Goal: Information Seeking & Learning: Learn about a topic

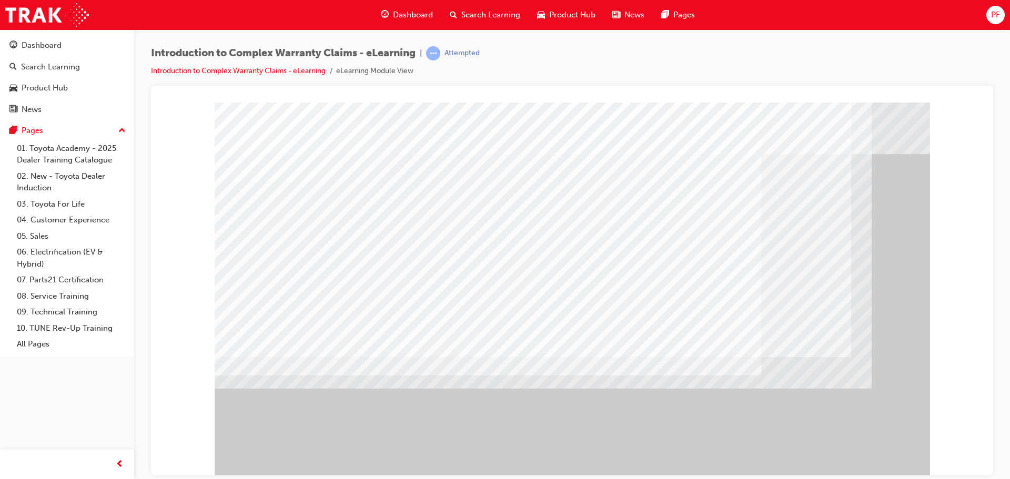
drag, startPoint x: 468, startPoint y: 382, endPoint x: 440, endPoint y: 370, distance: 29.5
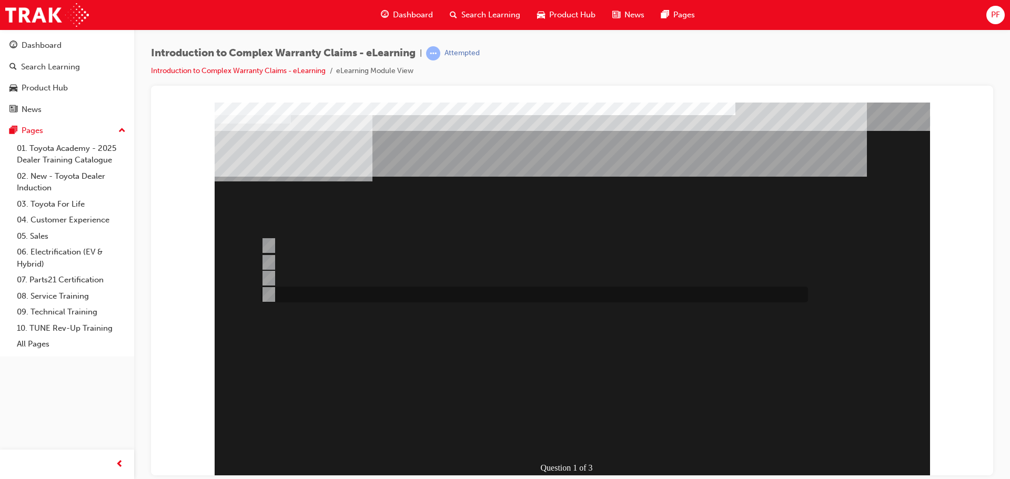
click at [699, 297] on div at bounding box center [531, 295] width 547 height 16
radio input "true"
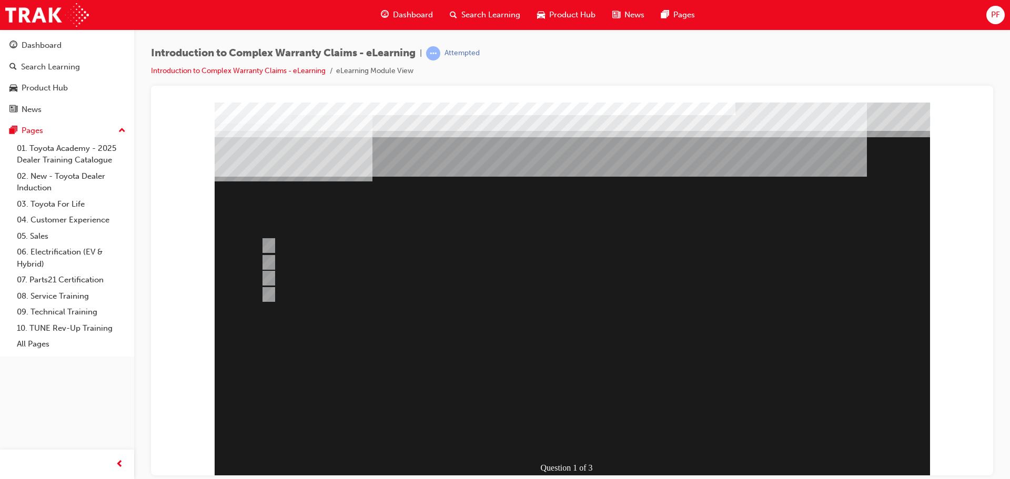
click at [616, 262] on div at bounding box center [573, 291] width 716 height 379
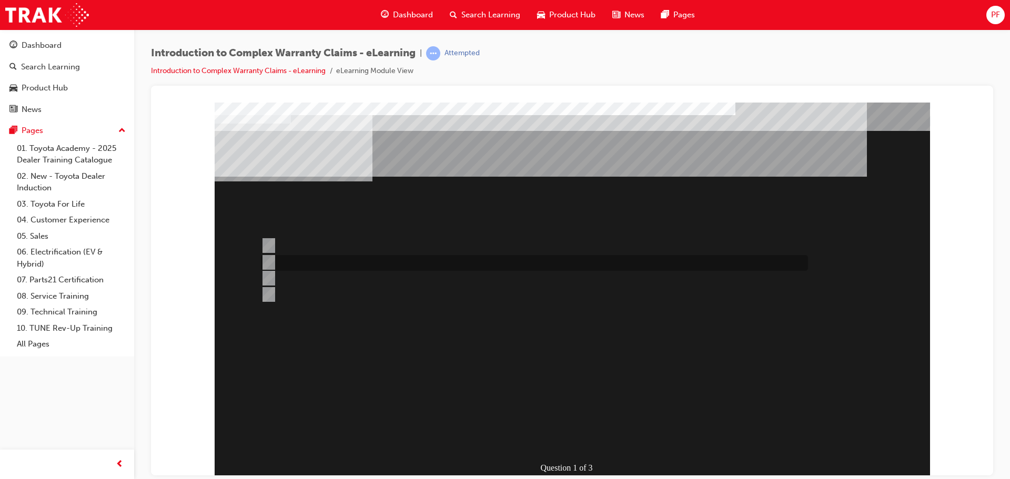
click at [270, 260] on input "The majority of WINPAQ Claims processed are for TSA reimbursement." at bounding box center [267, 263] width 12 height 12
radio input "true"
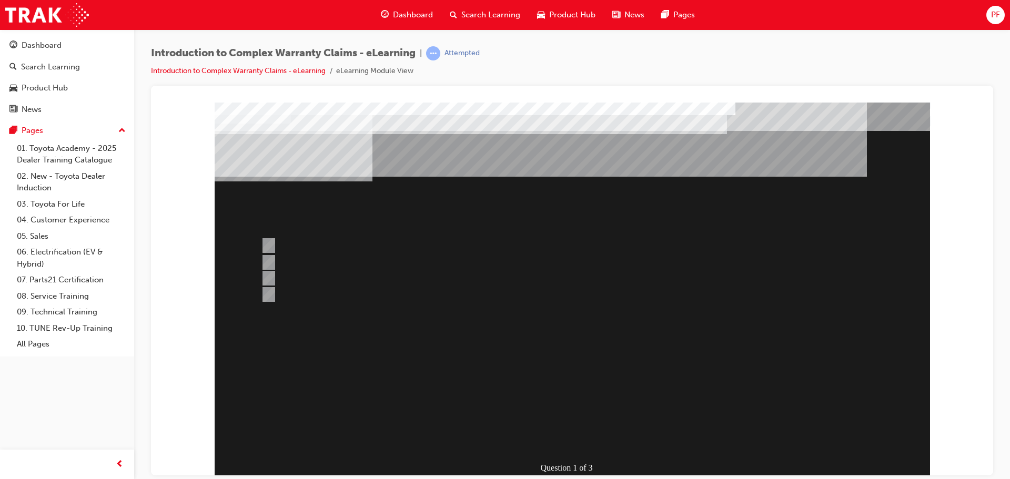
click at [573, 434] on div at bounding box center [573, 291] width 716 height 379
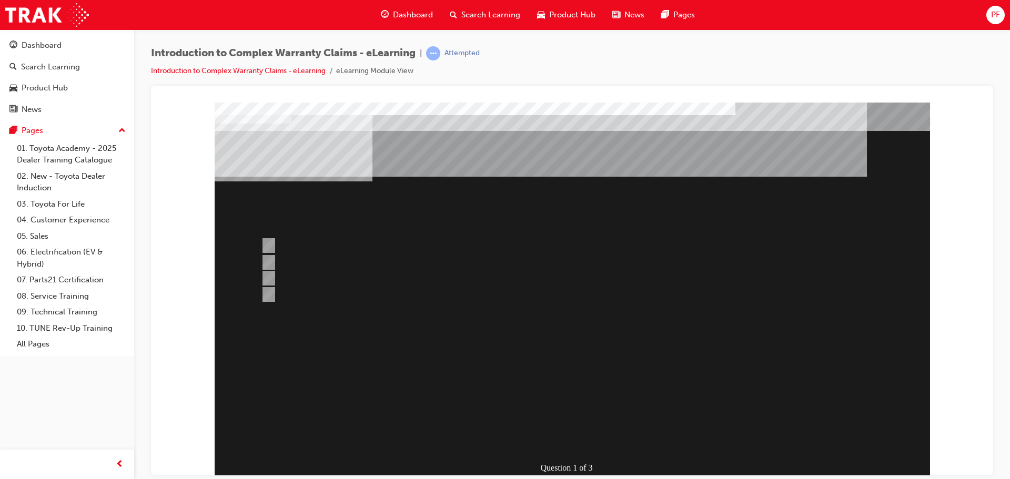
click at [404, 274] on div at bounding box center [531, 278] width 547 height 16
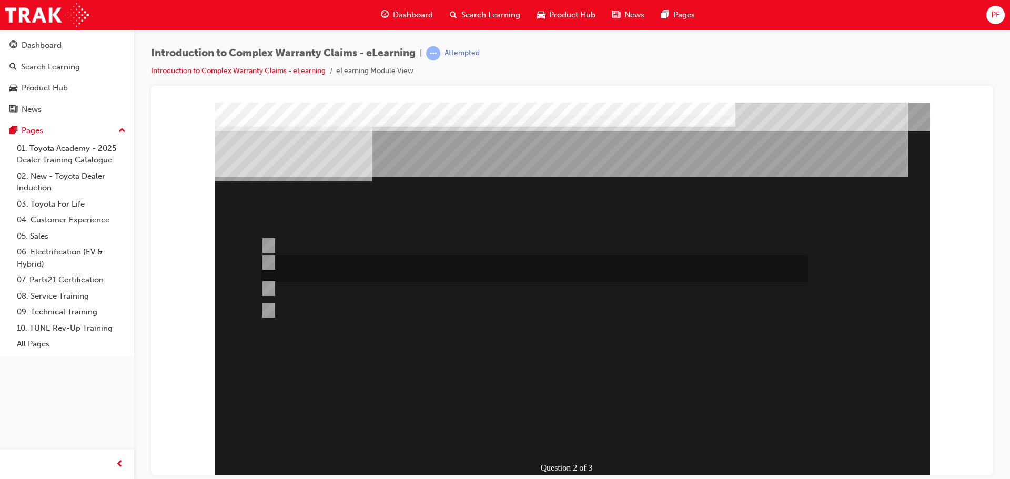
click at [268, 274] on div at bounding box center [531, 268] width 547 height 27
radio input "true"
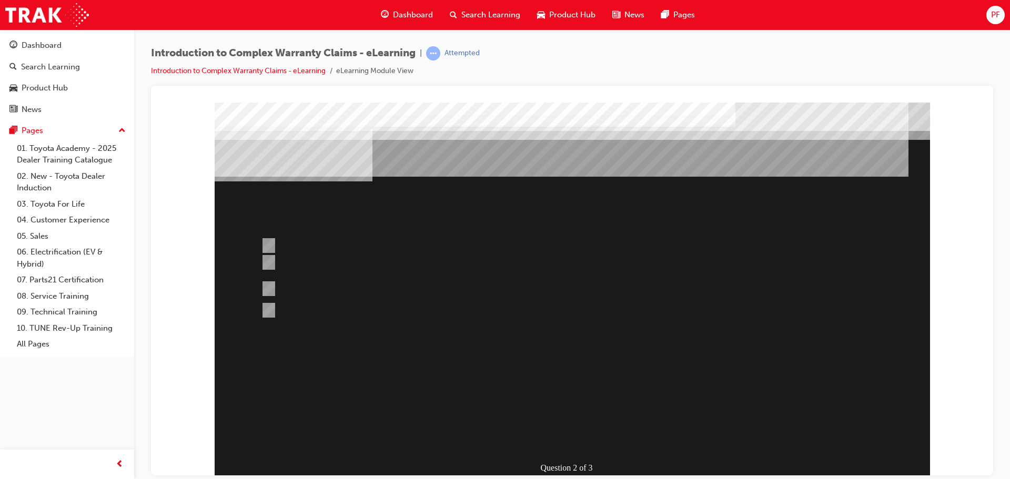
click at [563, 417] on div at bounding box center [573, 291] width 716 height 379
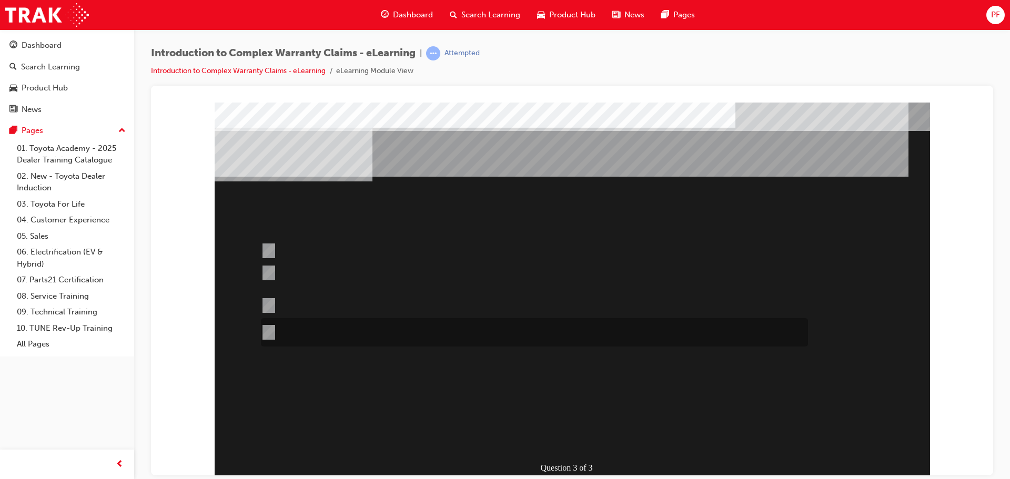
click at [266, 332] on input "Where most Operation Code combinations have to use the same base operation code…" at bounding box center [267, 333] width 12 height 12
radio input "true"
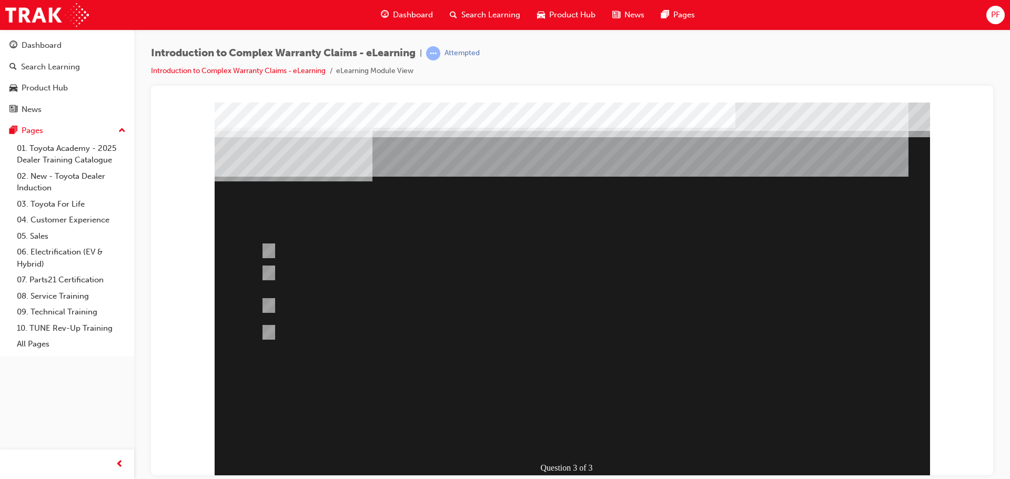
click at [582, 415] on div at bounding box center [573, 291] width 716 height 379
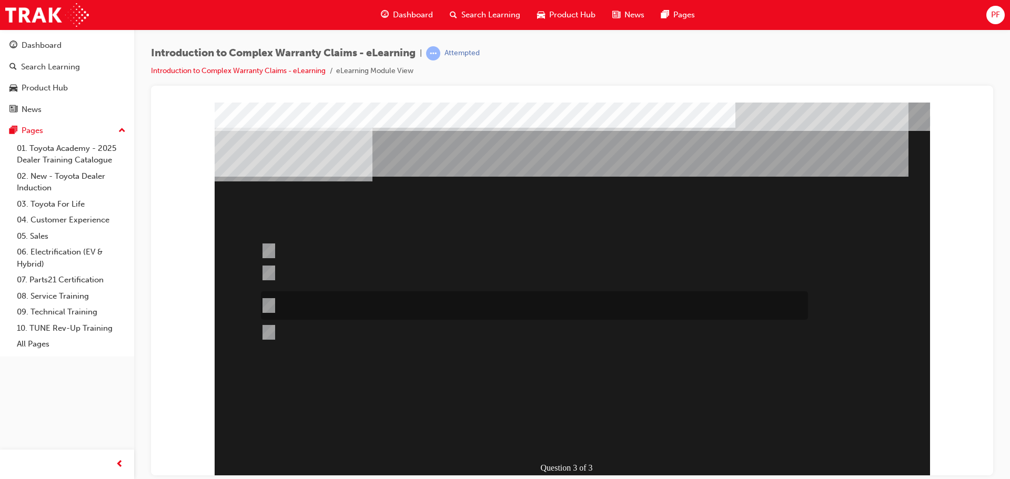
click at [271, 306] on input "Operation codes that end in 99 can be used to replace other operation code comb…" at bounding box center [267, 306] width 12 height 12
radio input "true"
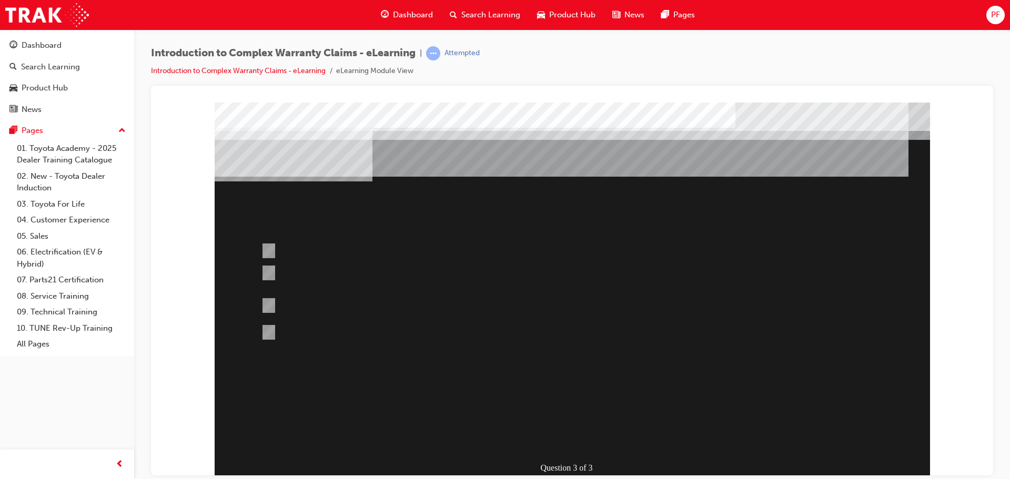
click at [576, 415] on div at bounding box center [573, 291] width 716 height 379
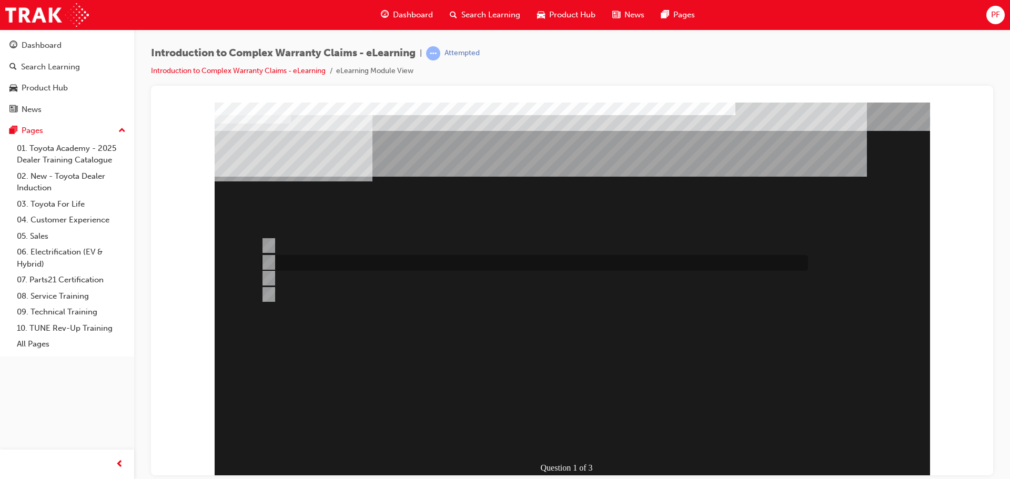
click at [274, 259] on div at bounding box center [531, 263] width 547 height 16
radio input "true"
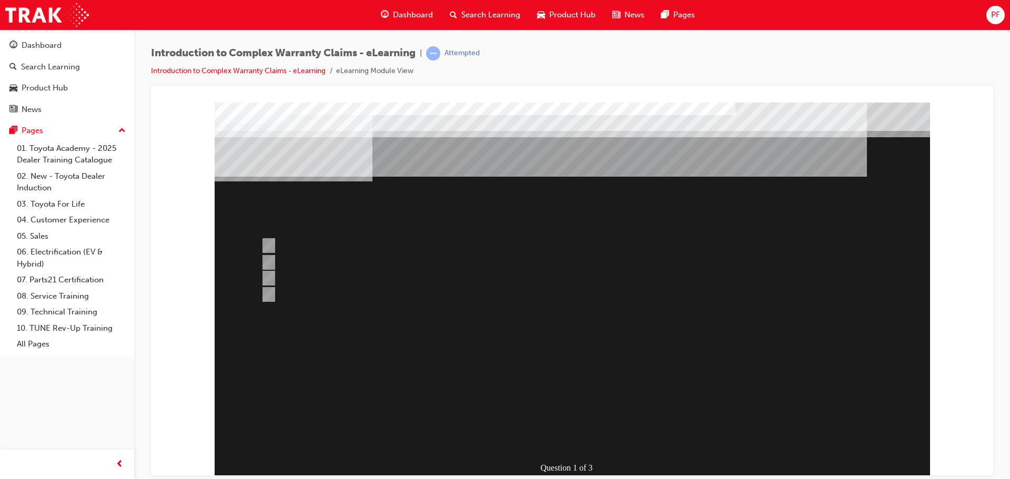
click at [568, 414] on div at bounding box center [573, 291] width 716 height 379
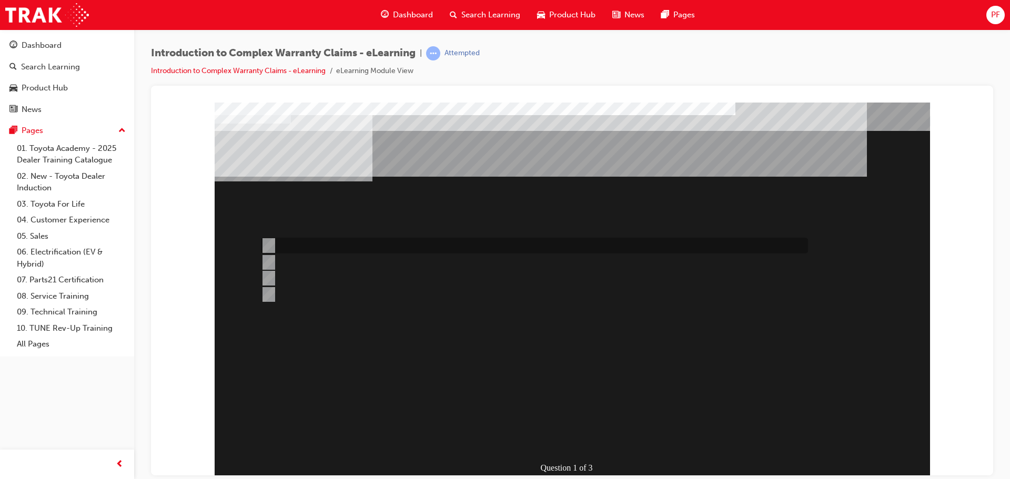
click at [263, 240] on input "All claim data input fields are sent to TMC for adjudication." at bounding box center [267, 246] width 12 height 12
radio input "true"
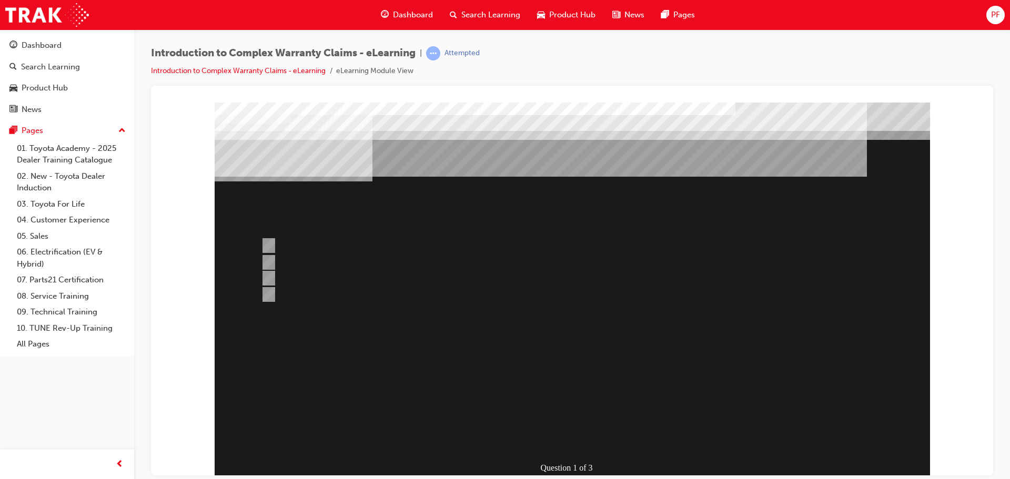
click at [570, 408] on div at bounding box center [573, 291] width 716 height 379
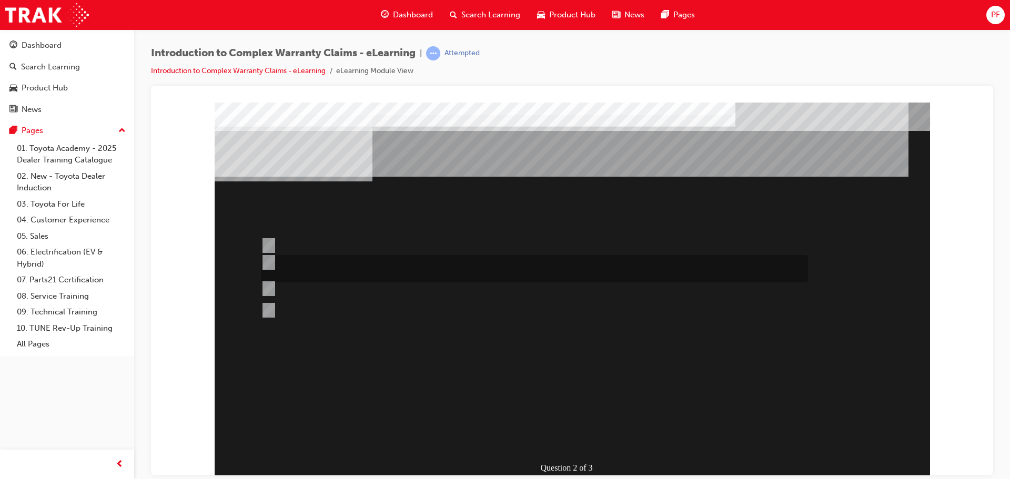
click at [266, 259] on input "Correct and consistent data input throughout the Claim ensures that costs are a…" at bounding box center [267, 263] width 12 height 12
radio input "true"
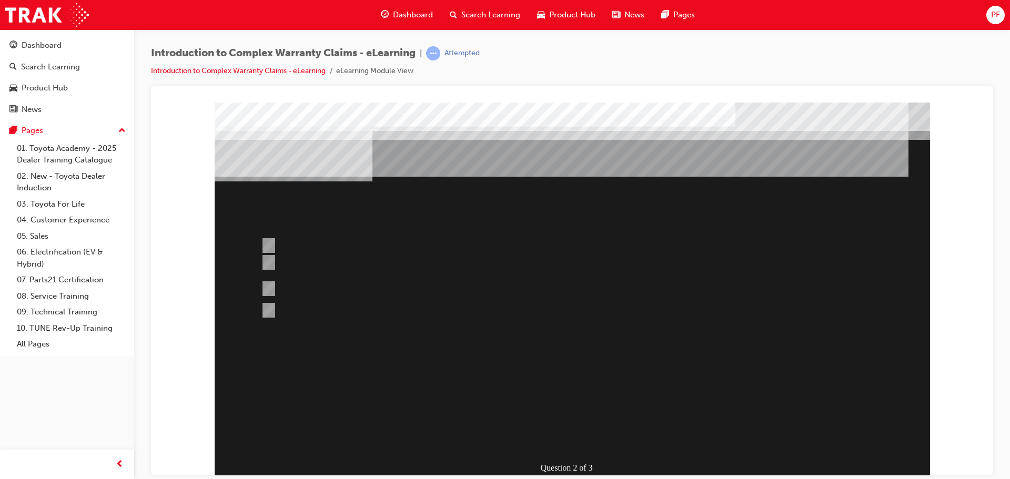
click at [568, 403] on div at bounding box center [573, 291] width 716 height 379
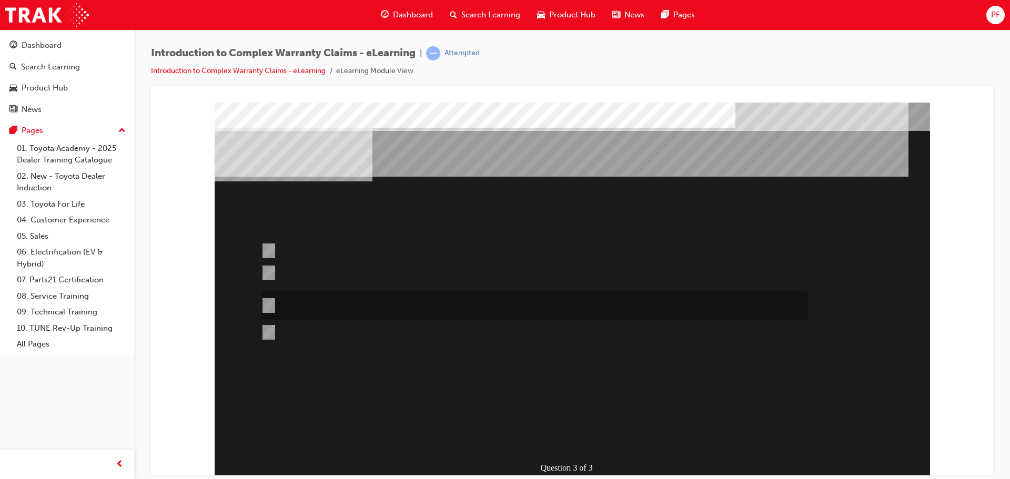
click at [273, 302] on div at bounding box center [531, 306] width 547 height 28
radio input "true"
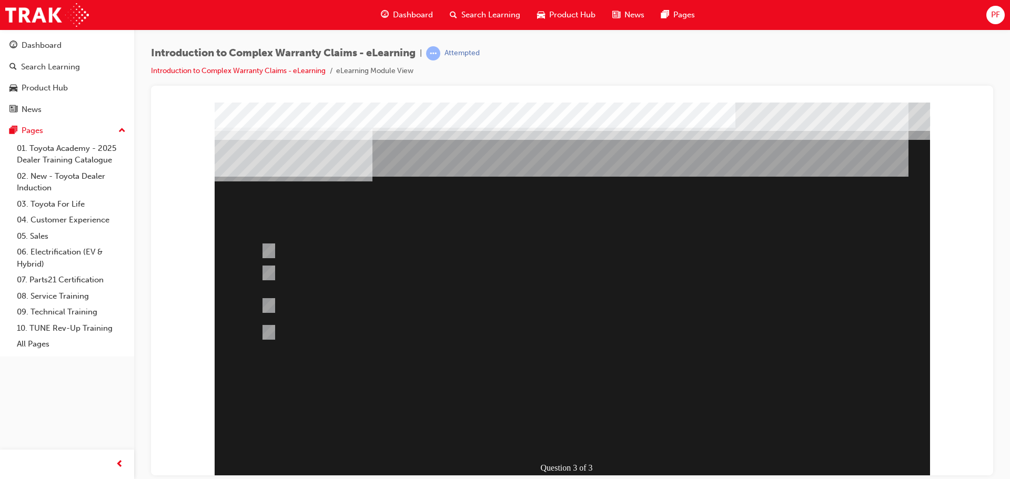
click at [575, 408] on div at bounding box center [573, 291] width 716 height 379
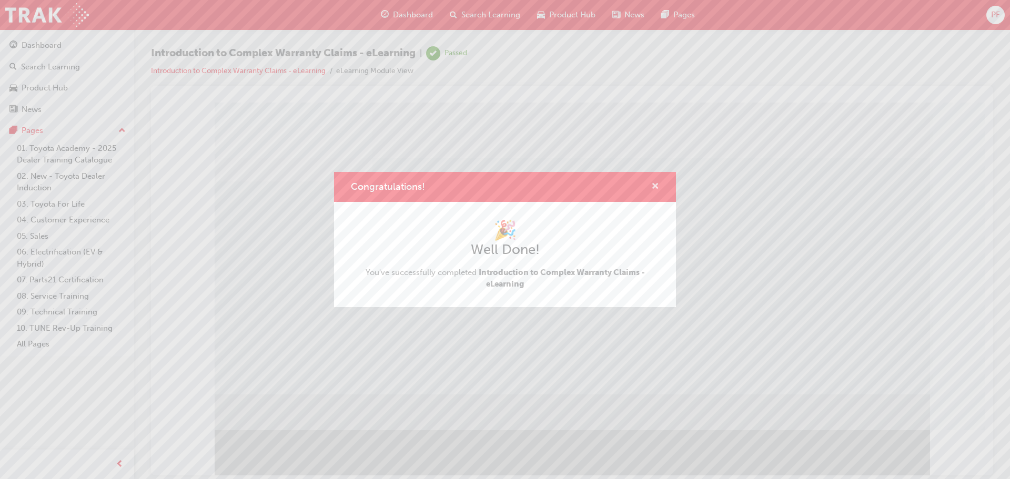
click at [656, 188] on span "cross-icon" at bounding box center [655, 187] width 8 height 9
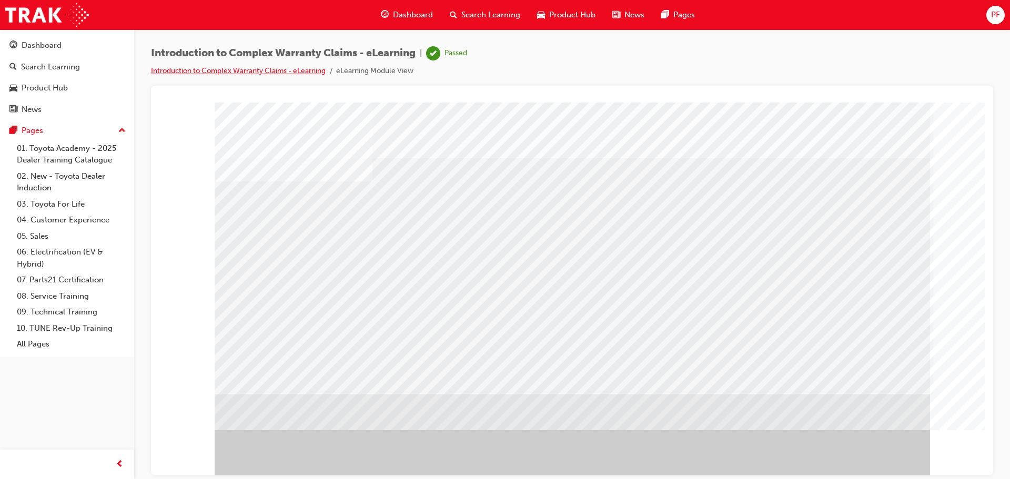
click at [241, 66] on link "Introduction to Complex Warranty Claims - eLearning" at bounding box center [238, 70] width 175 height 9
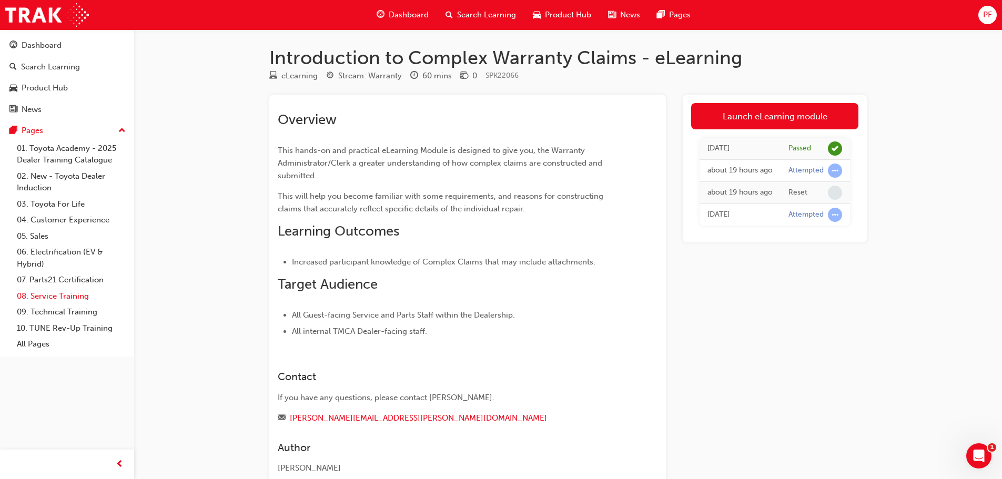
click at [84, 297] on link "08. Service Training" at bounding box center [71, 296] width 117 height 16
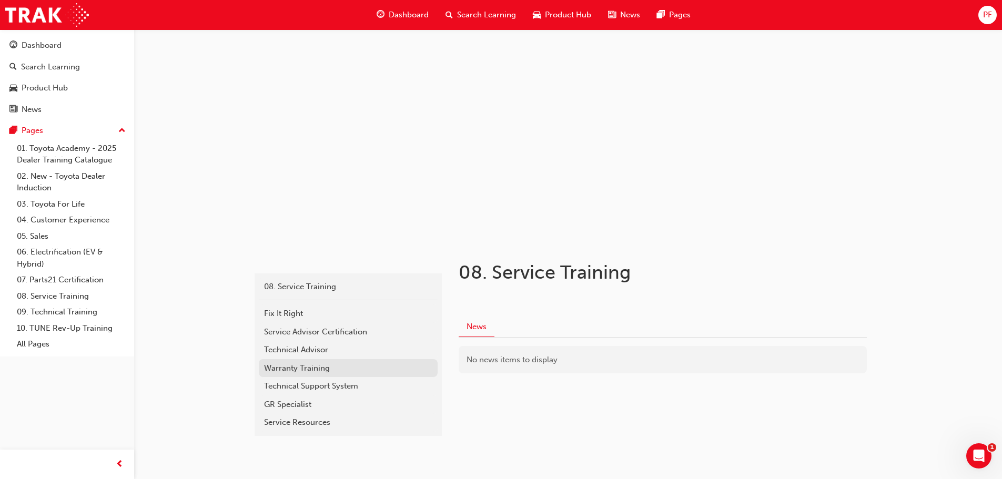
click at [316, 365] on div "Warranty Training" at bounding box center [348, 369] width 168 height 12
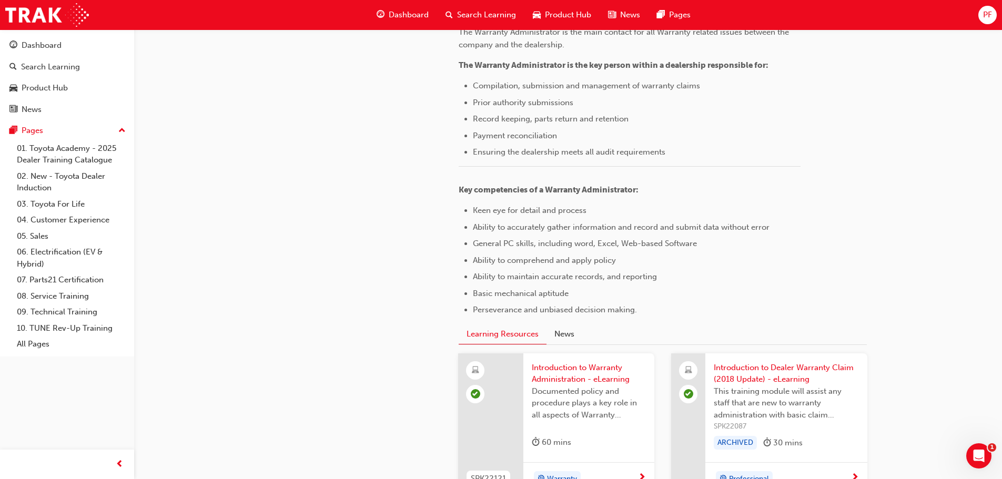
scroll to position [684, 0]
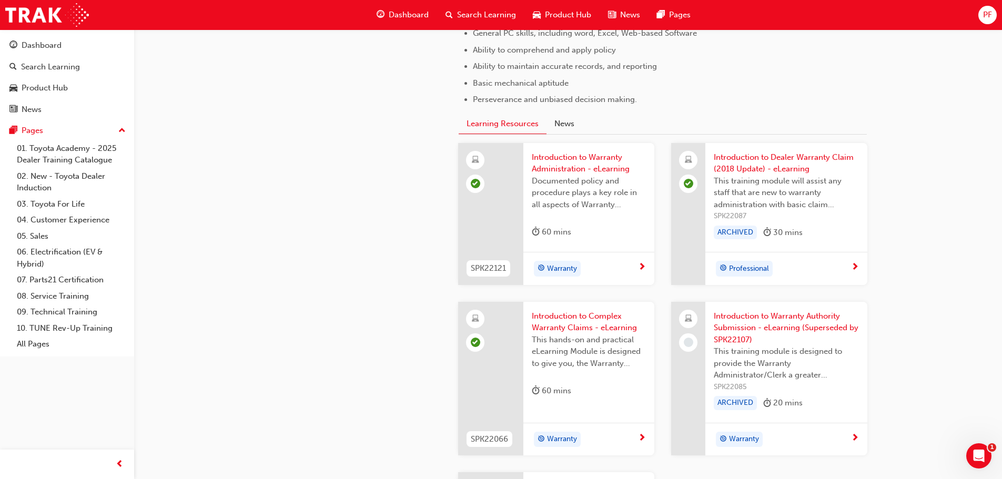
click at [789, 319] on span "Introduction to Warranty Authority Submission - eLearning (Superseded by SPK221…" at bounding box center [786, 328] width 145 height 36
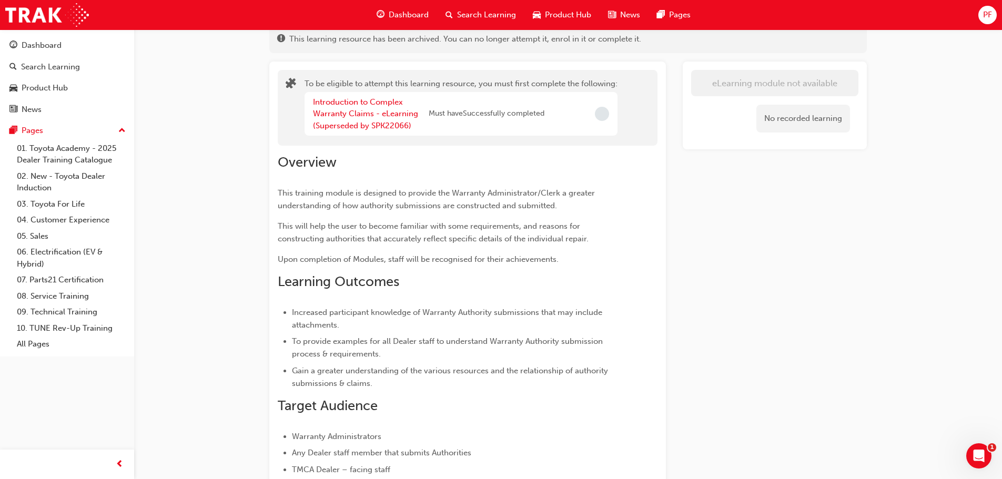
scroll to position [93, 0]
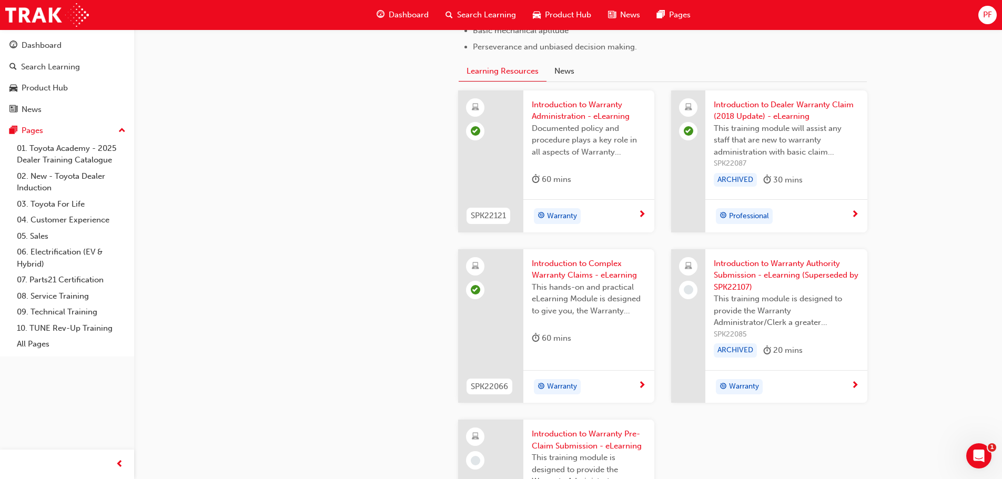
scroll to position [789, 0]
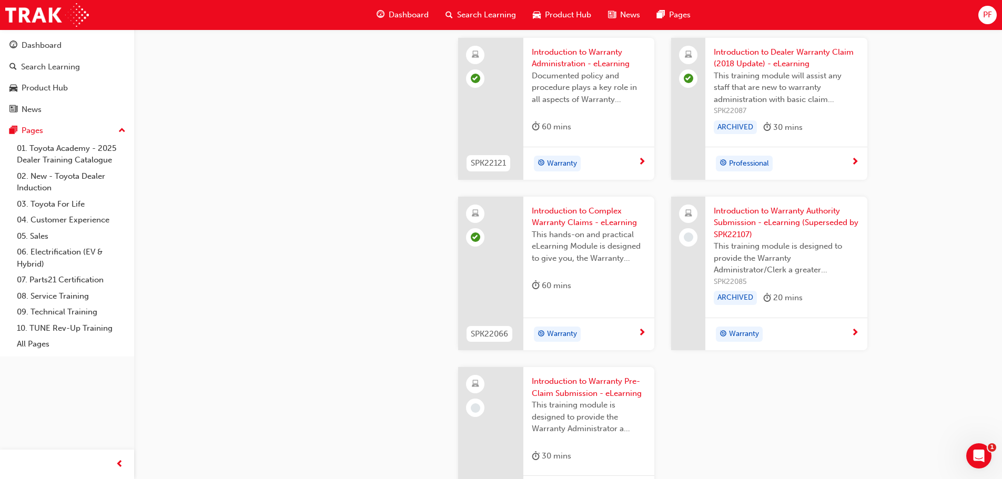
click at [787, 220] on span "Introduction to Warranty Authority Submission - eLearning (Superseded by SPK221…" at bounding box center [786, 223] width 145 height 36
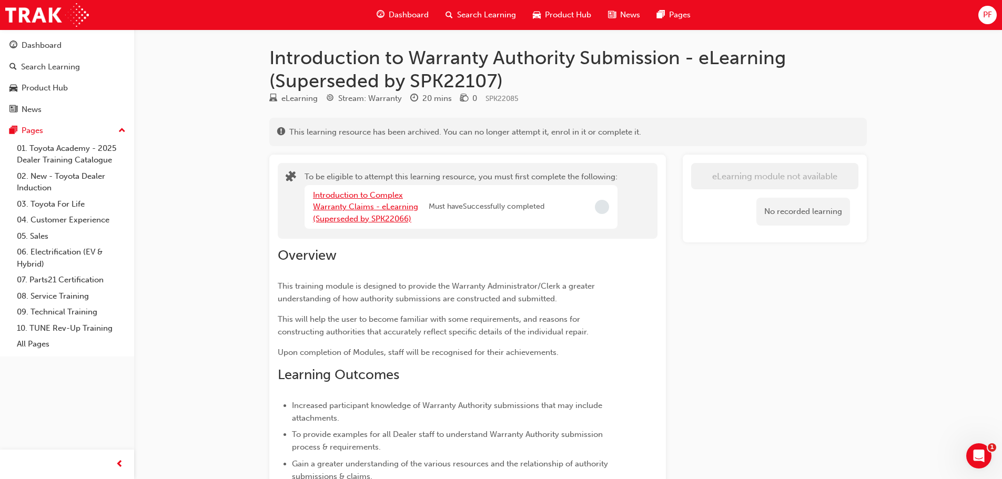
click at [377, 210] on link "Introduction to Complex Warranty Claims - eLearning (Superseded by SPK22066)" at bounding box center [365, 206] width 105 height 33
click at [602, 210] on span "Incomplete" at bounding box center [602, 207] width 14 height 14
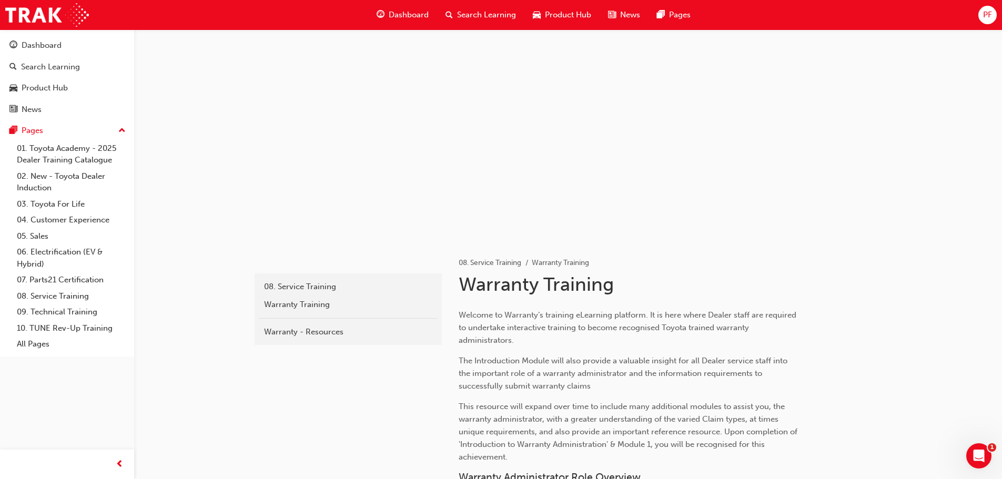
scroll to position [789, 0]
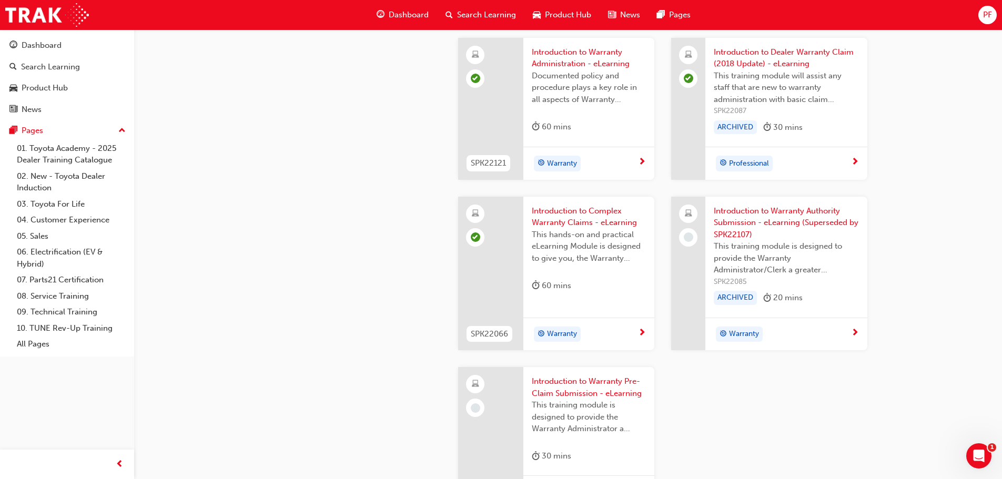
click at [573, 392] on span "Introduction to Warranty Pre-Claim Submission - eLearning" at bounding box center [589, 388] width 114 height 24
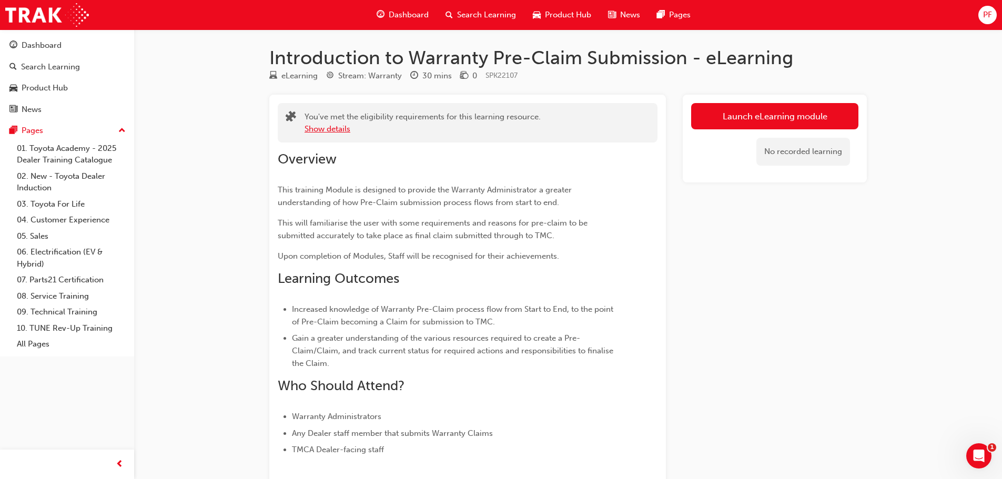
click at [332, 126] on button "Show details" at bounding box center [328, 129] width 46 height 12
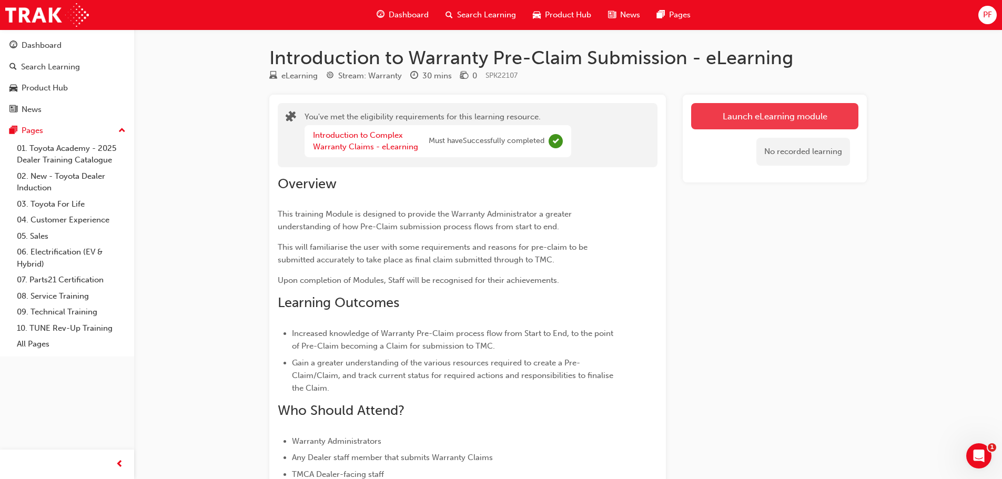
click at [796, 119] on link "Launch eLearning module" at bounding box center [774, 116] width 167 height 26
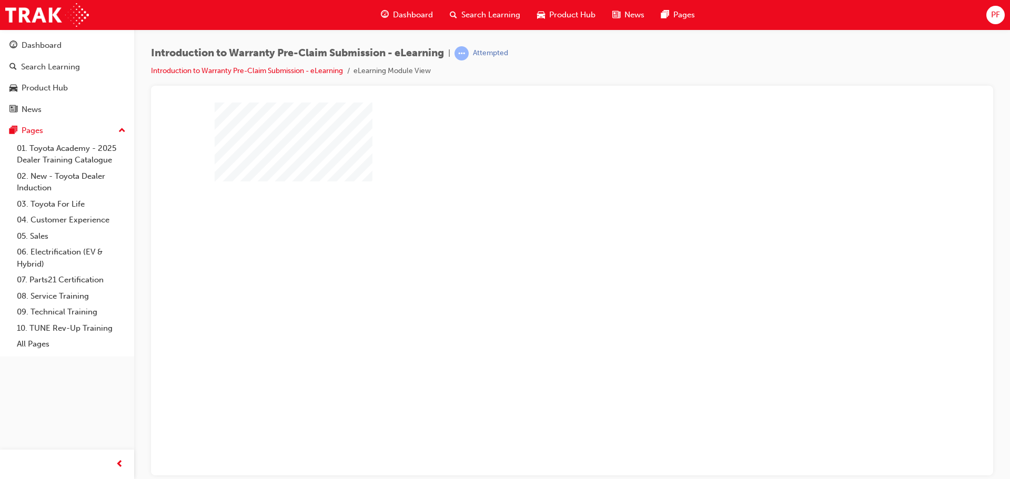
click at [542, 258] on div "play" at bounding box center [542, 258] width 0 height 0
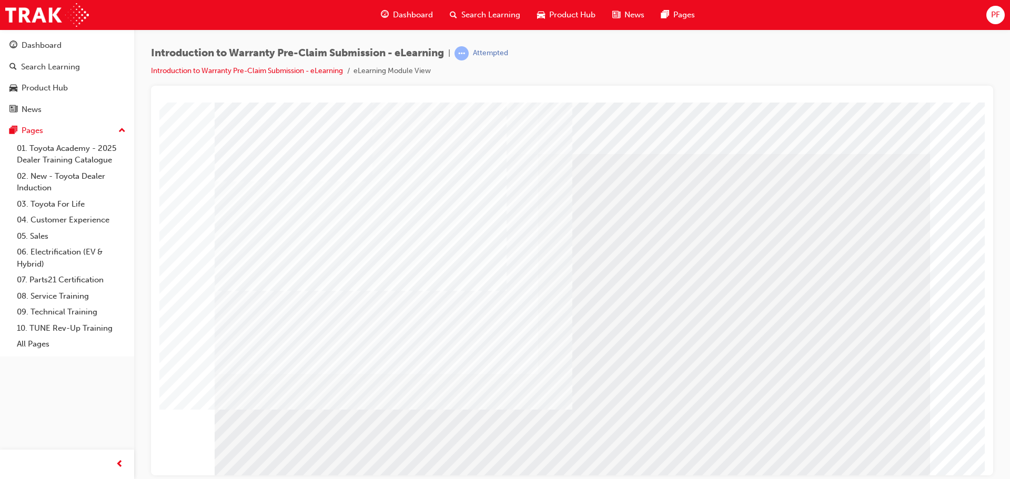
click at [871, 453] on div at bounding box center [573, 291] width 716 height 379
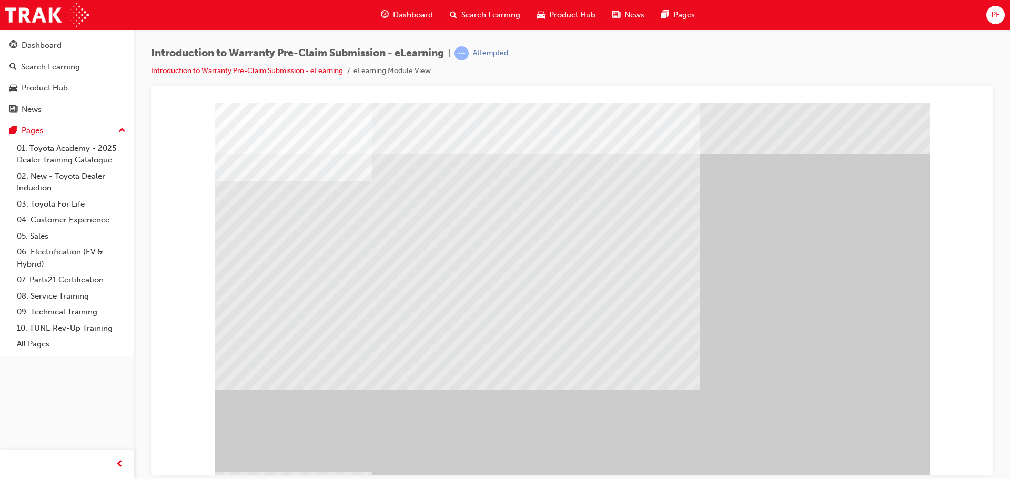
click at [821, 70] on div "Introduction to Warranty Pre-Claim Submission - eLearning | Attempted Introduct…" at bounding box center [572, 65] width 842 height 39
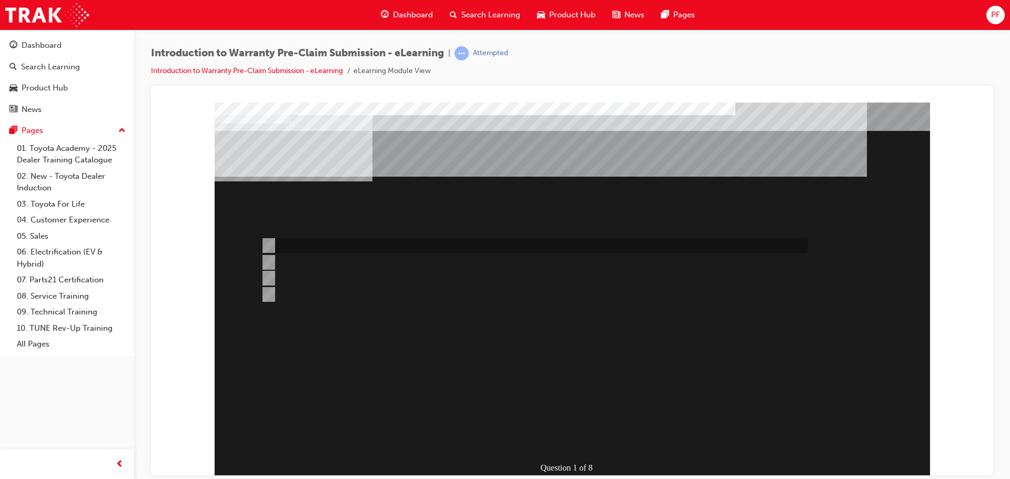
click at [453, 246] on div at bounding box center [531, 246] width 547 height 16
radio input "true"
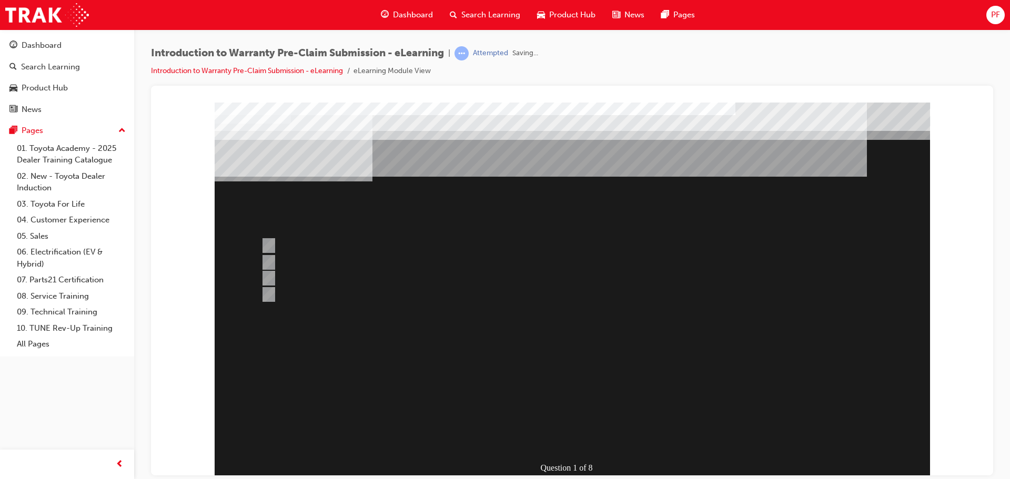
click at [598, 407] on div at bounding box center [573, 291] width 716 height 379
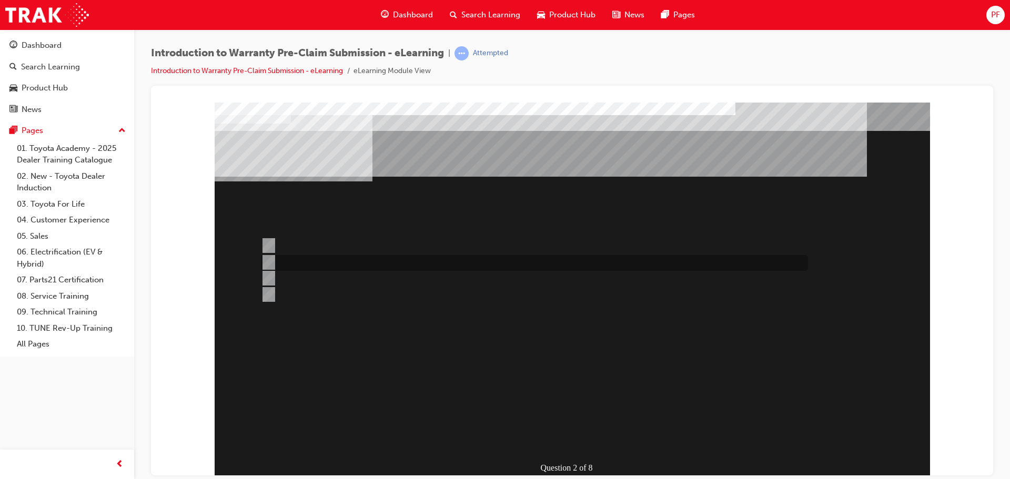
click at [472, 264] on div at bounding box center [531, 263] width 547 height 16
radio input "true"
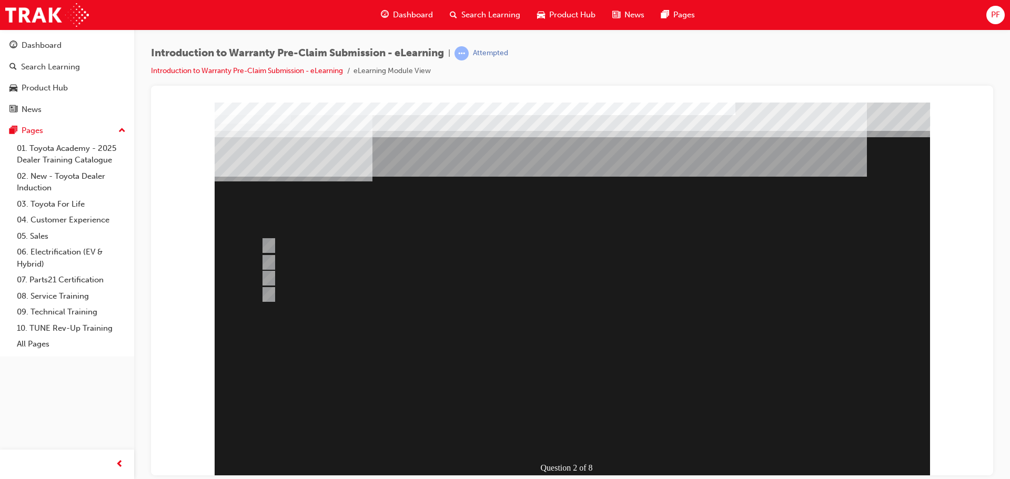
click at [420, 240] on div at bounding box center [573, 291] width 716 height 379
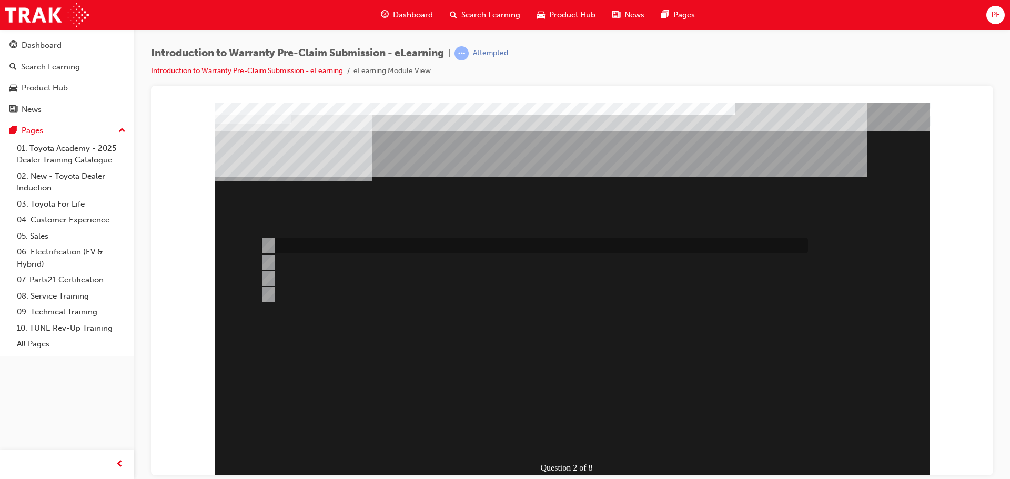
click at [268, 241] on input "The Services for object button." at bounding box center [267, 246] width 12 height 12
radio input "true"
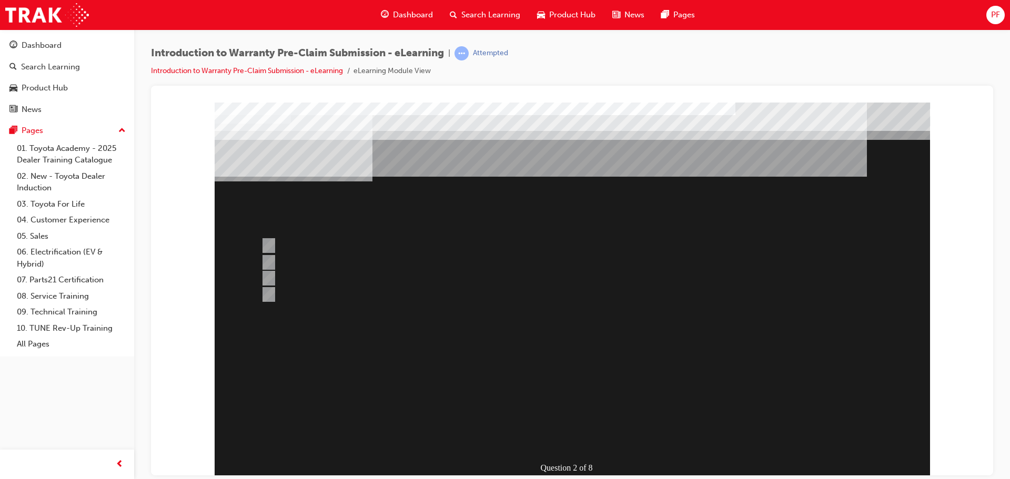
click at [557, 407] on div at bounding box center [573, 291] width 716 height 379
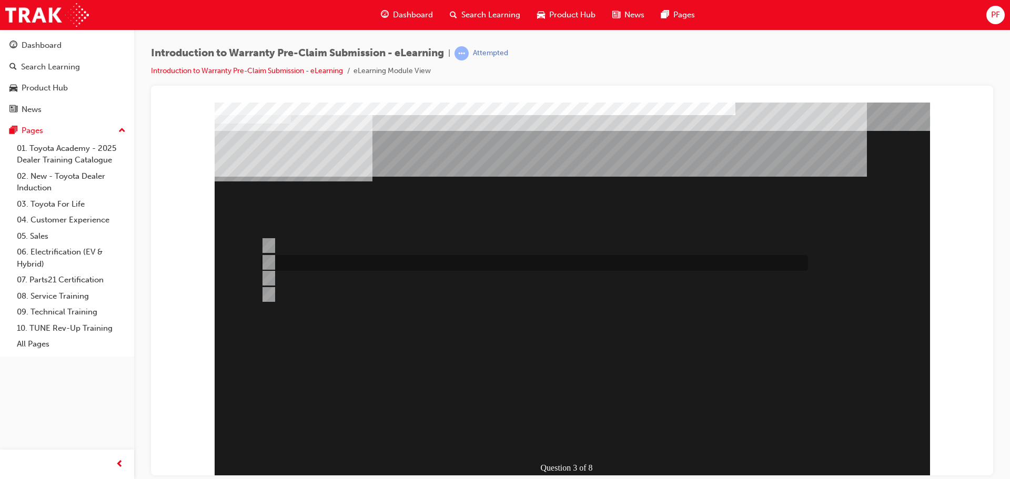
click at [352, 262] on div at bounding box center [531, 263] width 547 height 16
radio input "true"
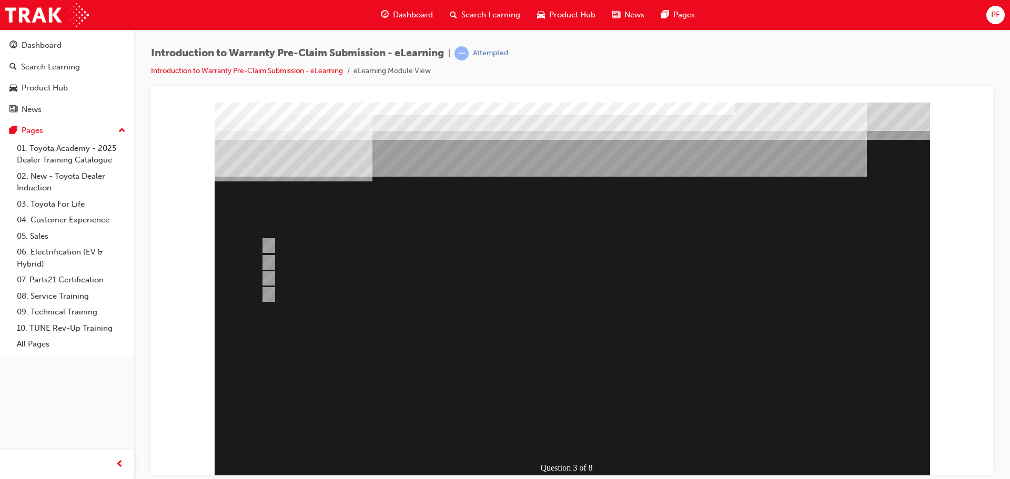
click at [576, 411] on div at bounding box center [573, 291] width 716 height 379
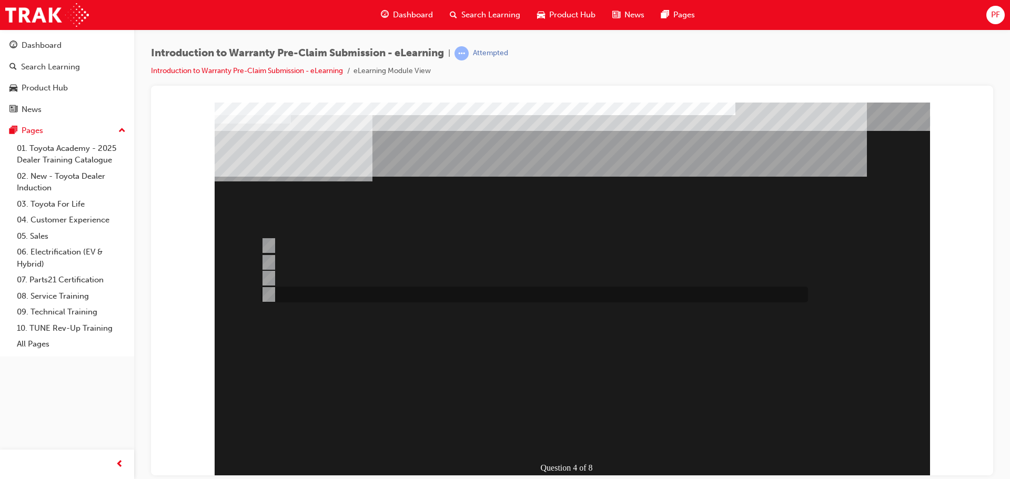
click at [354, 290] on div at bounding box center [531, 295] width 547 height 16
radio input "true"
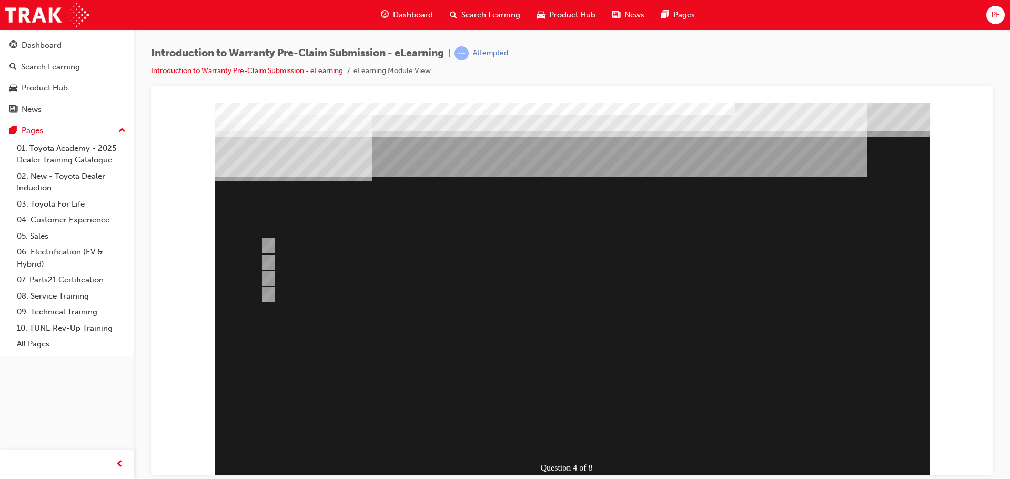
click at [577, 416] on div at bounding box center [573, 291] width 716 height 379
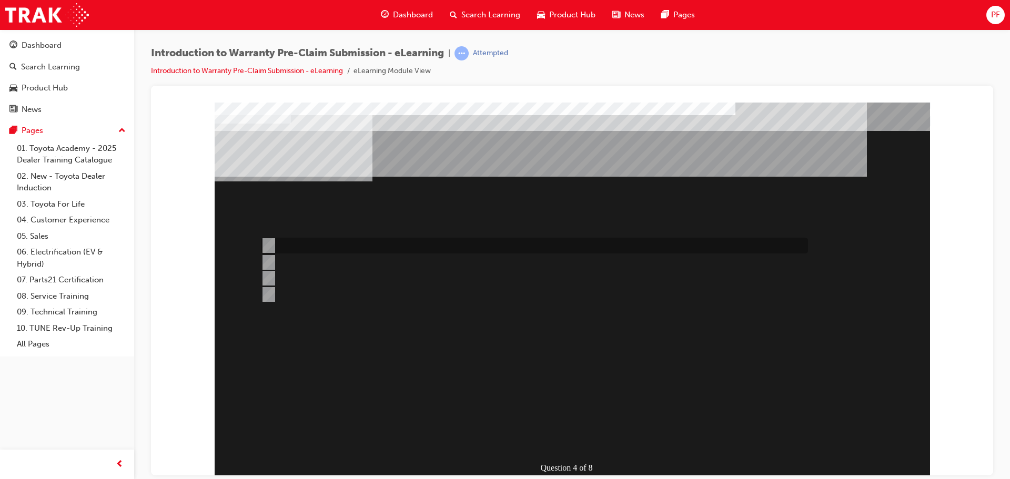
click at [273, 243] on div at bounding box center [531, 246] width 547 height 16
radio input "true"
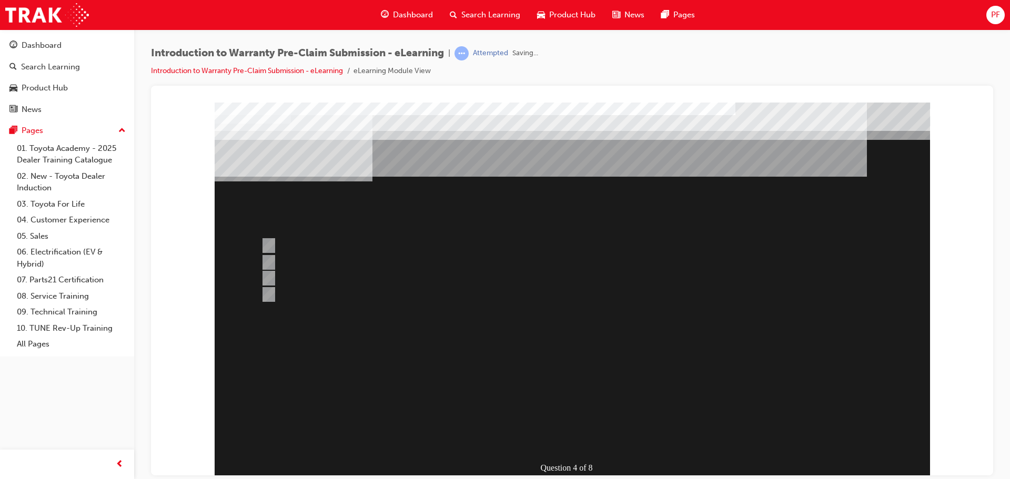
click at [592, 409] on div at bounding box center [573, 291] width 716 height 379
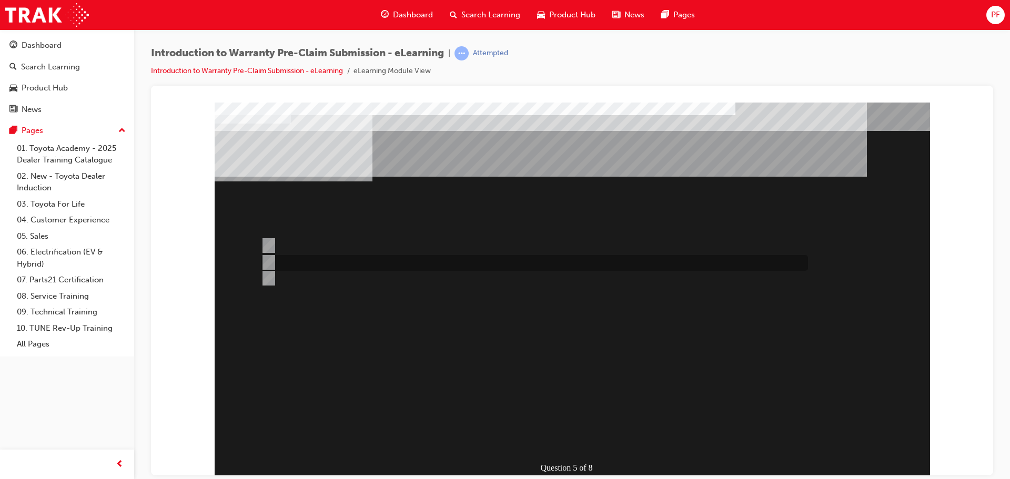
click at [270, 260] on input "Yes, as it is not in your state PDC." at bounding box center [267, 263] width 12 height 12
radio input "true"
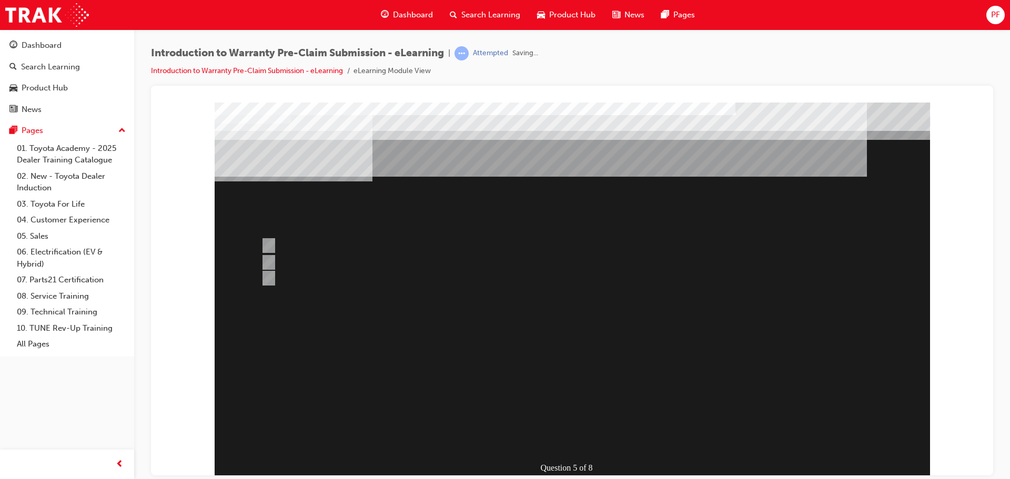
click at [563, 410] on div at bounding box center [573, 291] width 716 height 379
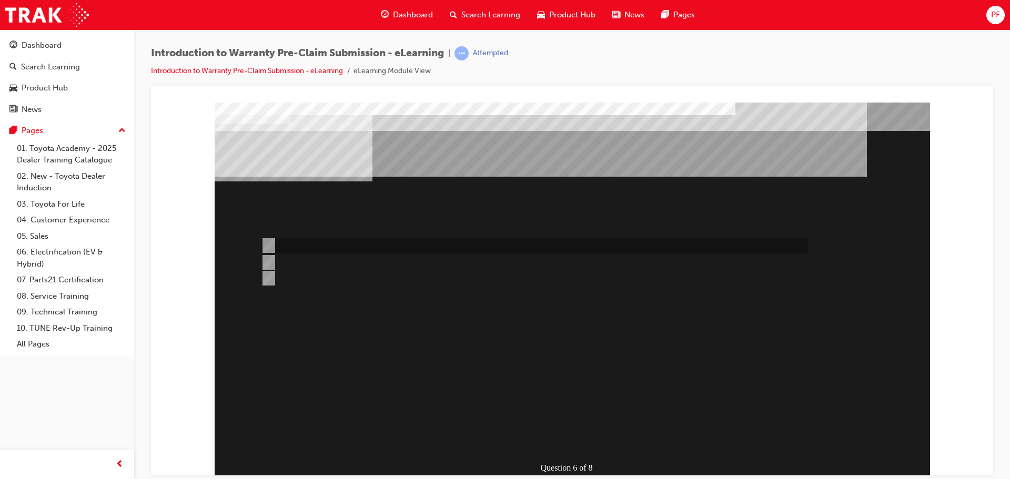
click at [353, 246] on div at bounding box center [531, 246] width 547 height 16
radio input "true"
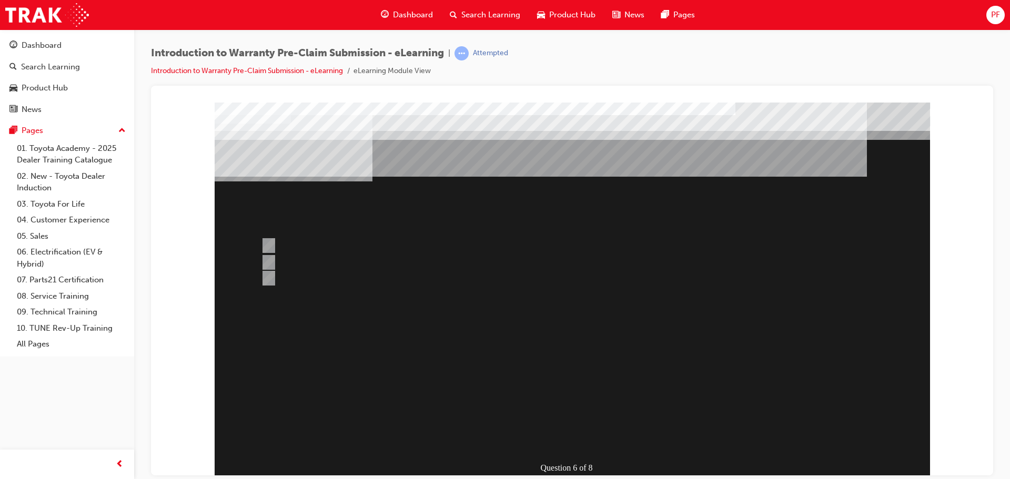
click at [542, 417] on div at bounding box center [573, 291] width 716 height 379
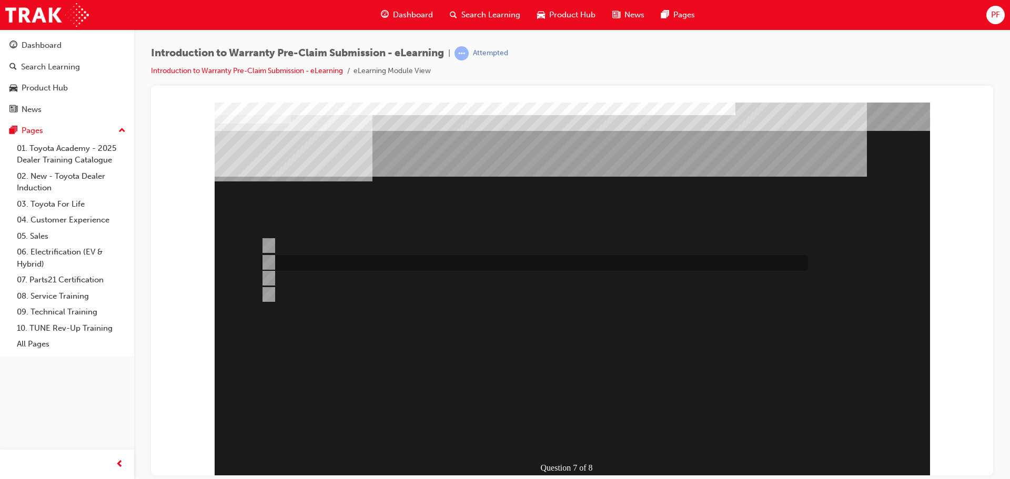
click at [388, 262] on div at bounding box center [531, 263] width 547 height 16
radio input "true"
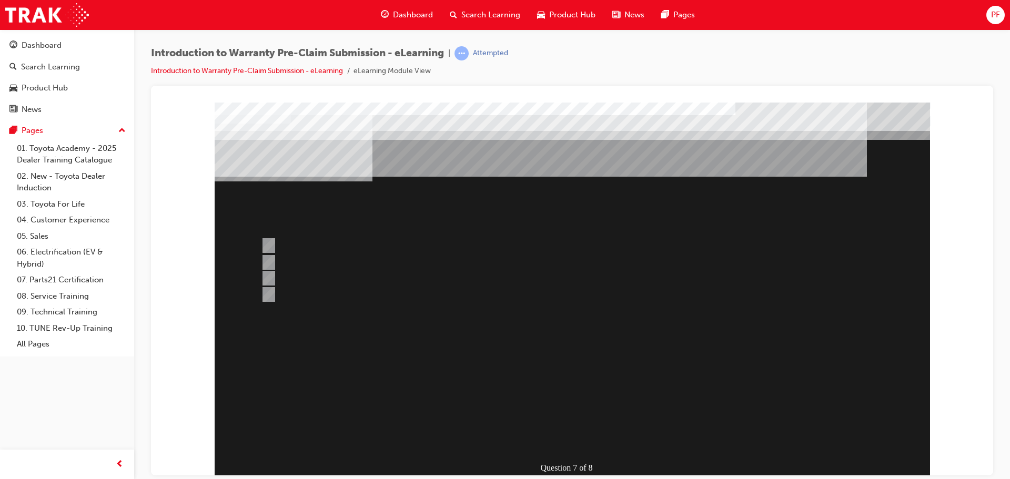
click at [557, 407] on div at bounding box center [573, 291] width 716 height 379
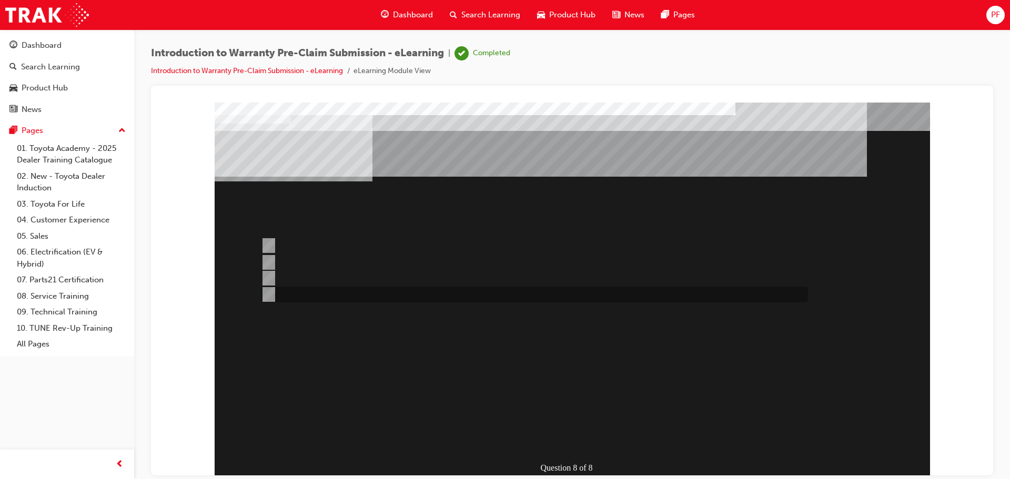
click at [349, 288] on div at bounding box center [531, 295] width 547 height 16
radio input "true"
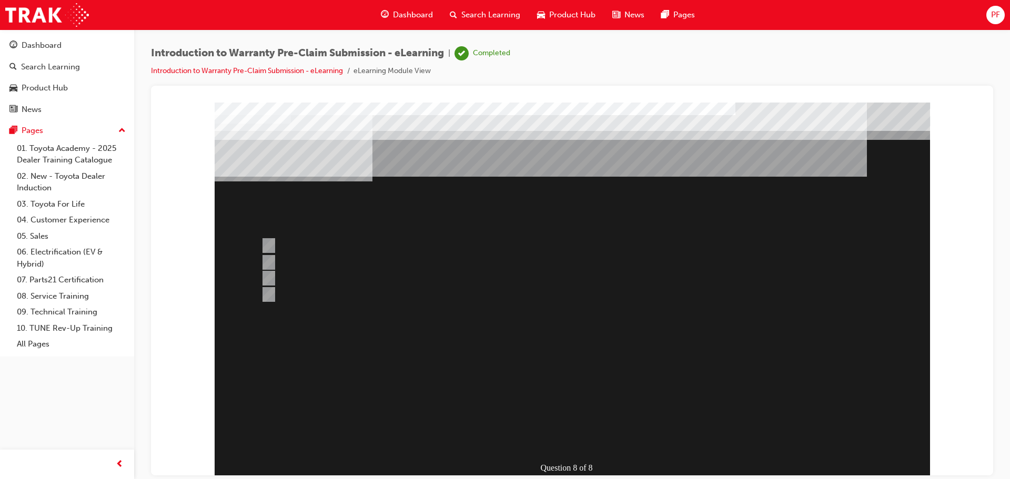
click at [545, 413] on div at bounding box center [573, 291] width 716 height 379
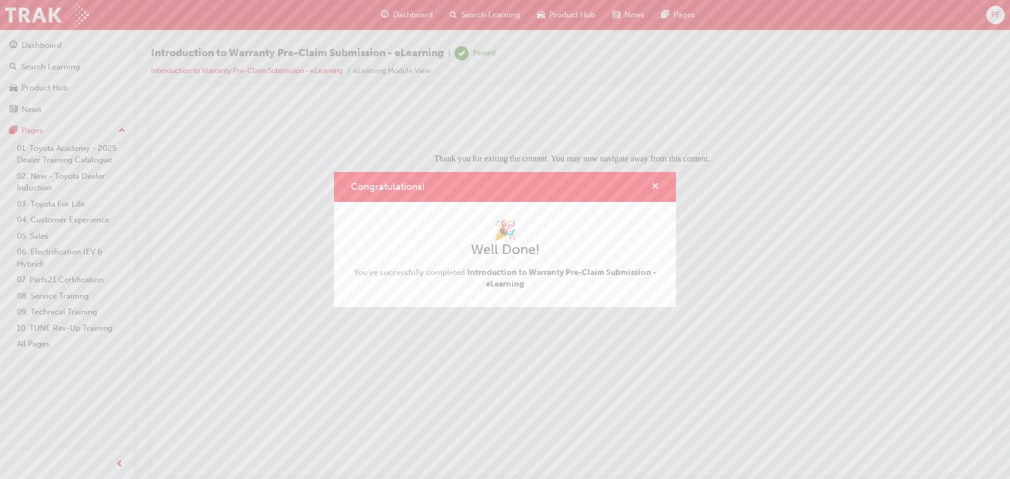
click at [658, 187] on span "cross-icon" at bounding box center [655, 187] width 8 height 9
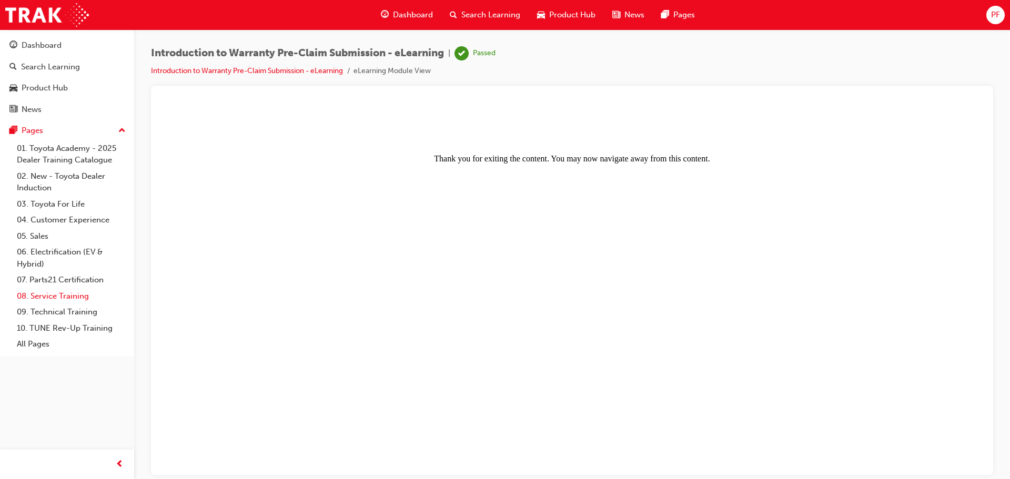
click at [59, 296] on link "08. Service Training" at bounding box center [71, 296] width 117 height 16
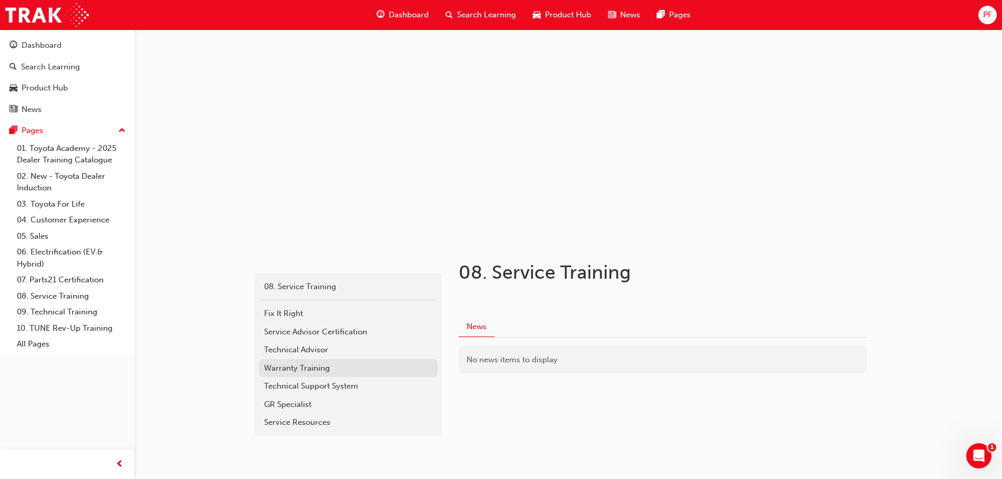
click at [297, 366] on div "Warranty Training" at bounding box center [348, 369] width 168 height 12
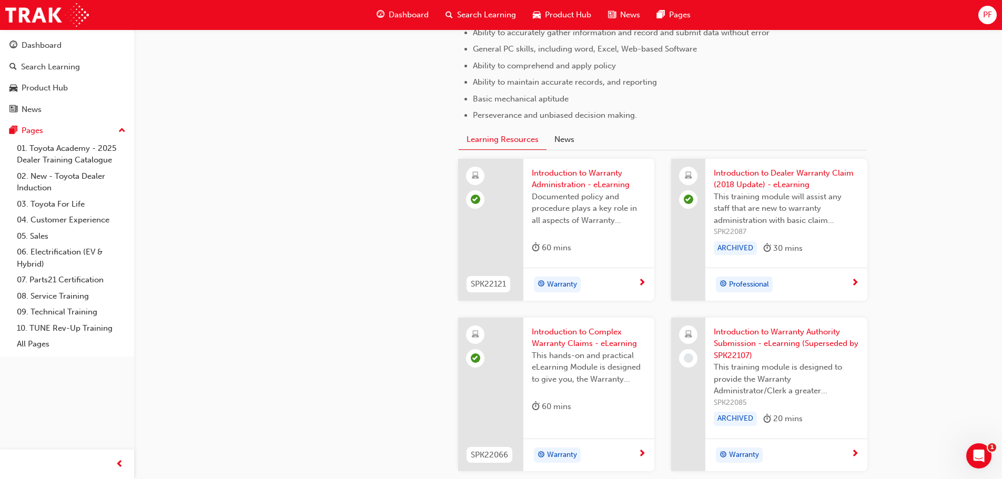
scroll to position [666, 0]
click at [47, 297] on link "08. Service Training" at bounding box center [71, 296] width 117 height 16
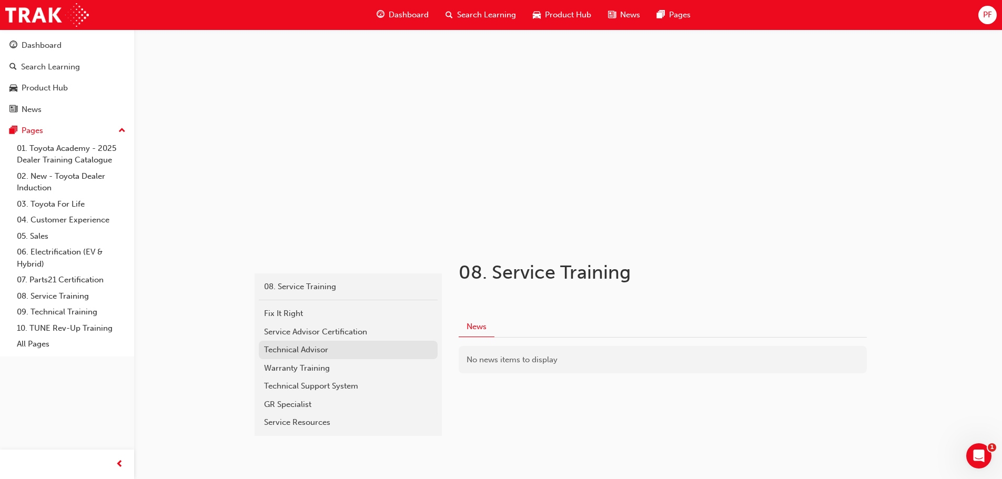
click at [306, 350] on div "Technical Advisor" at bounding box center [348, 350] width 168 height 12
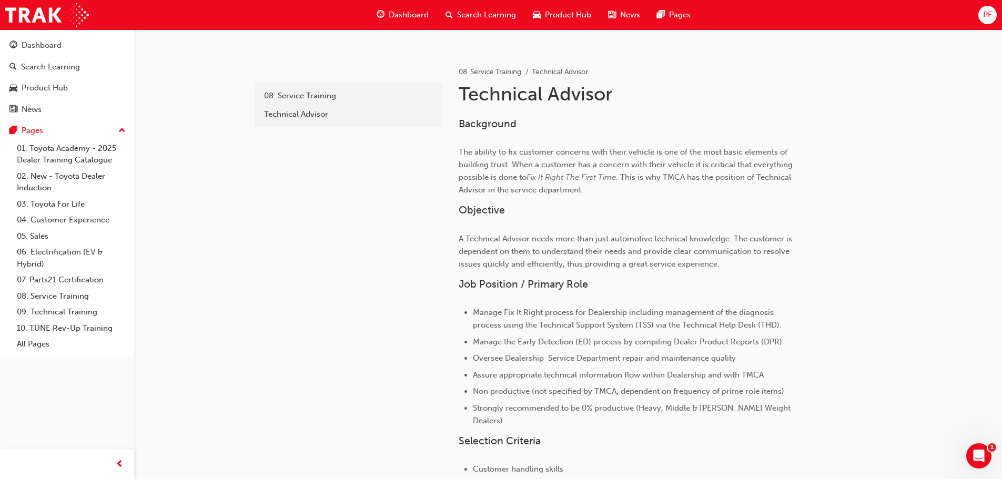
scroll to position [108, 0]
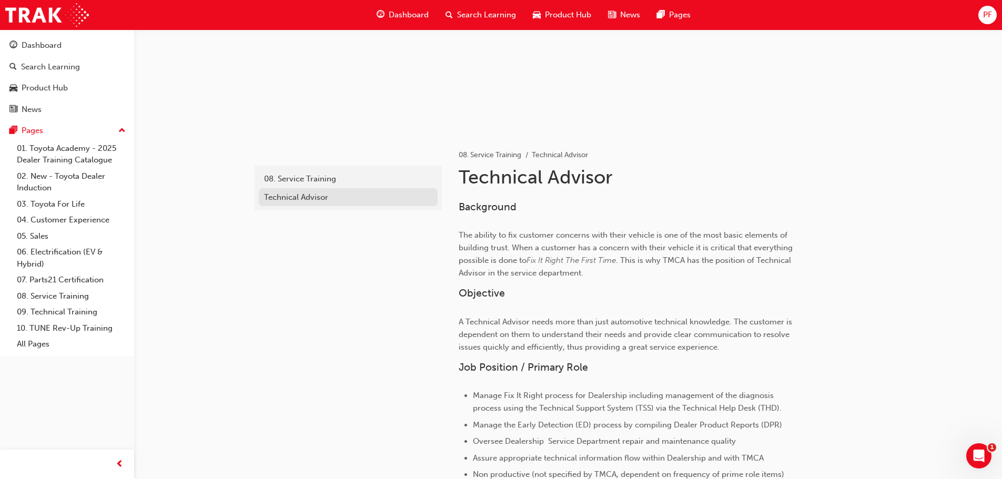
click at [288, 197] on div "Technical Advisor" at bounding box center [348, 198] width 168 height 12
click at [48, 296] on link "08. Service Training" at bounding box center [71, 296] width 117 height 16
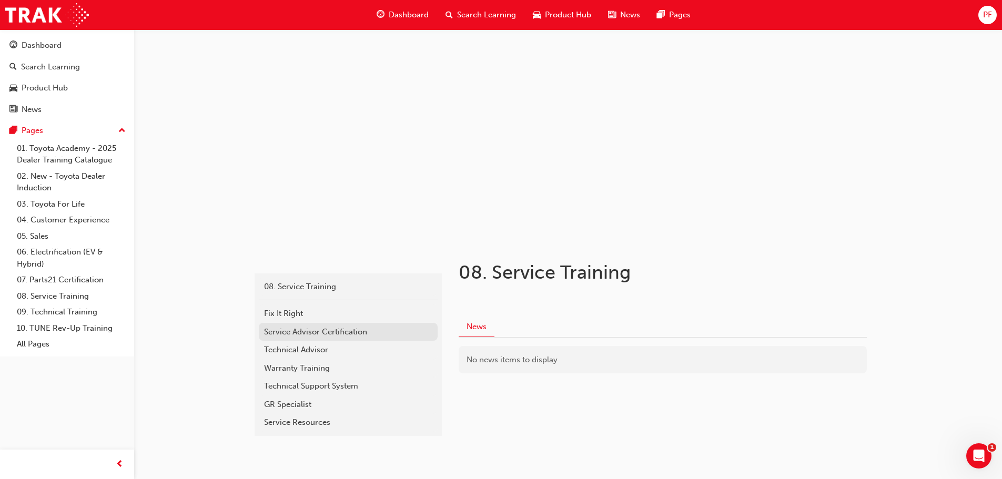
click at [291, 329] on div "Service Advisor Certification" at bounding box center [348, 332] width 168 height 12
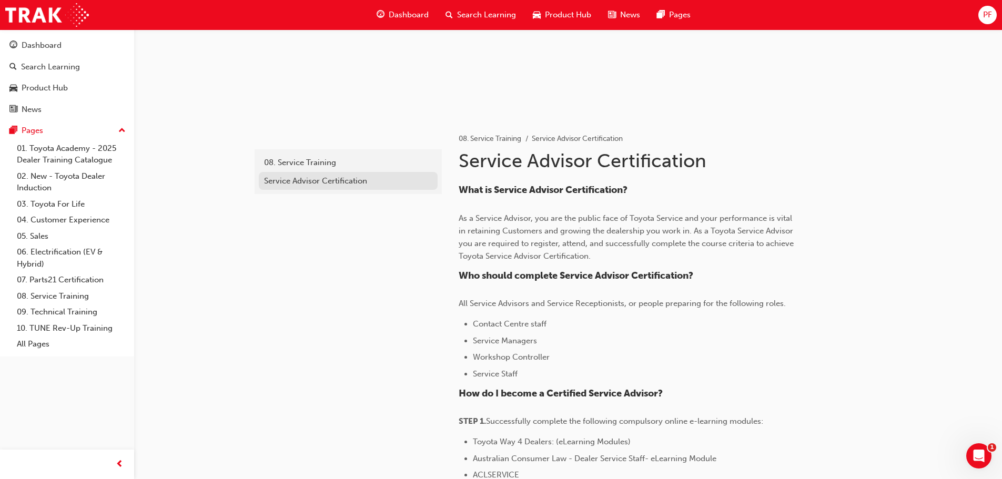
scroll to position [105, 0]
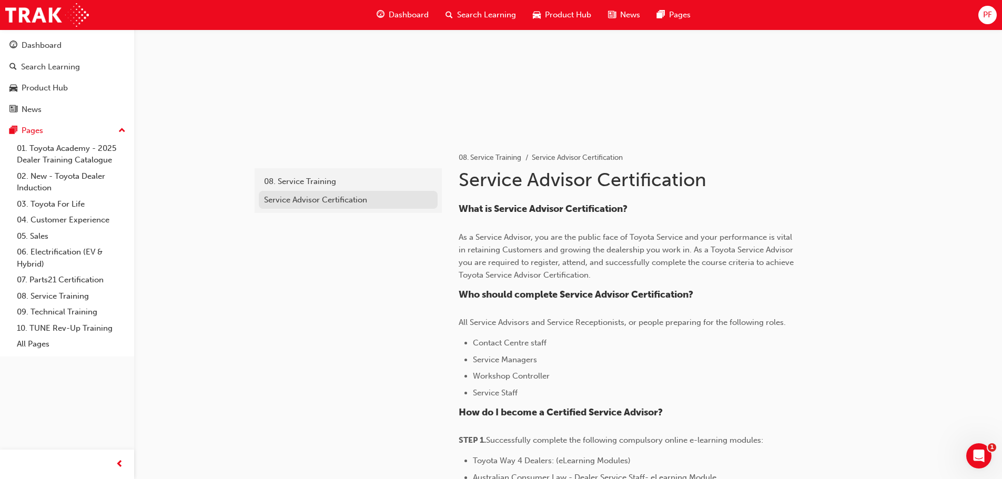
click at [302, 199] on div "Service Advisor Certification" at bounding box center [348, 200] width 168 height 12
click at [79, 294] on link "08. Service Training" at bounding box center [71, 296] width 117 height 16
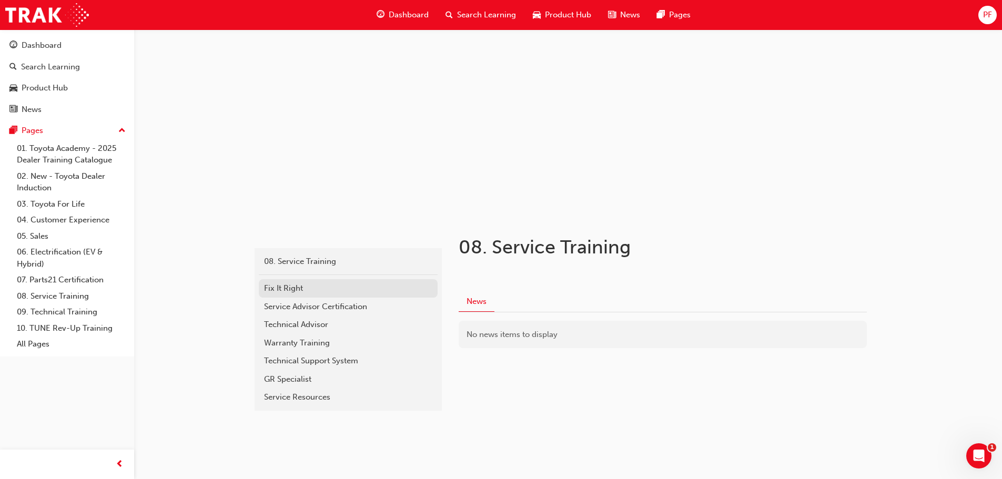
click at [274, 285] on div "Fix It Right" at bounding box center [348, 289] width 168 height 12
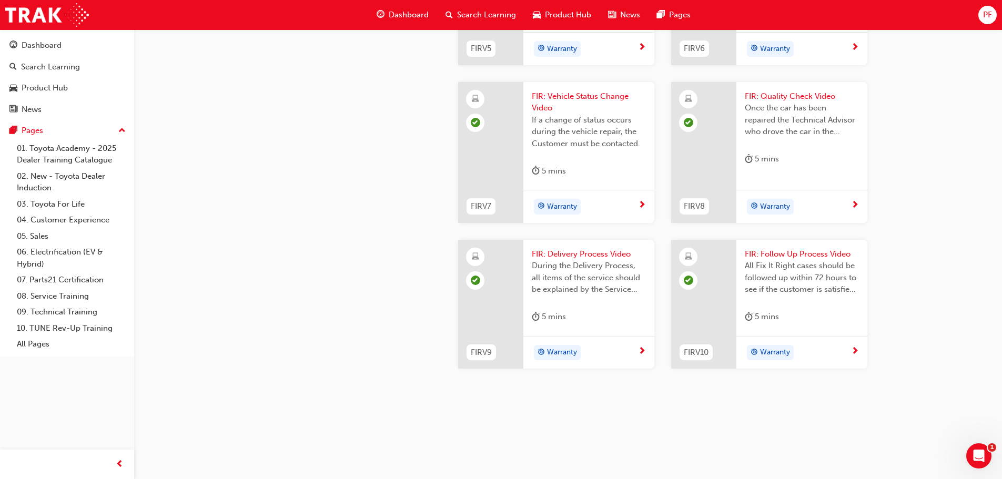
scroll to position [1108, 0]
click at [73, 275] on link "07. Parts21 Certification" at bounding box center [71, 280] width 117 height 16
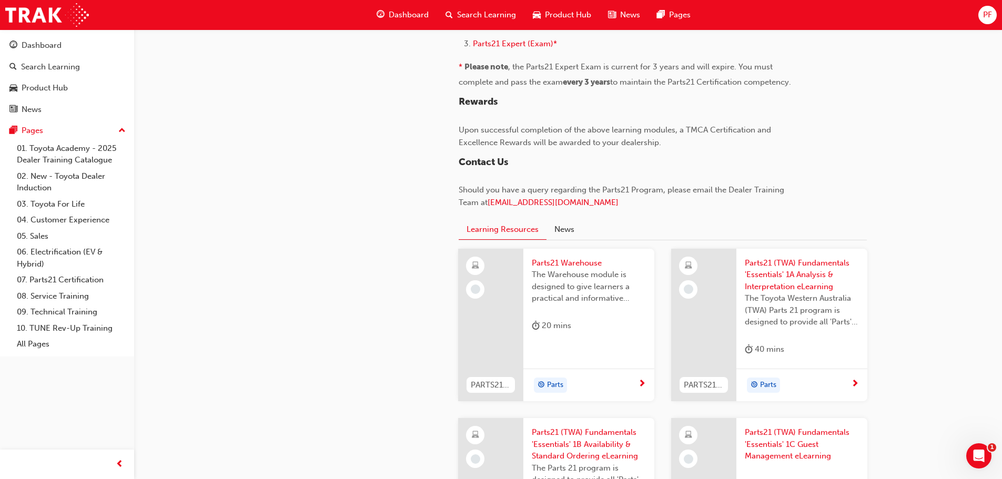
scroll to position [947, 0]
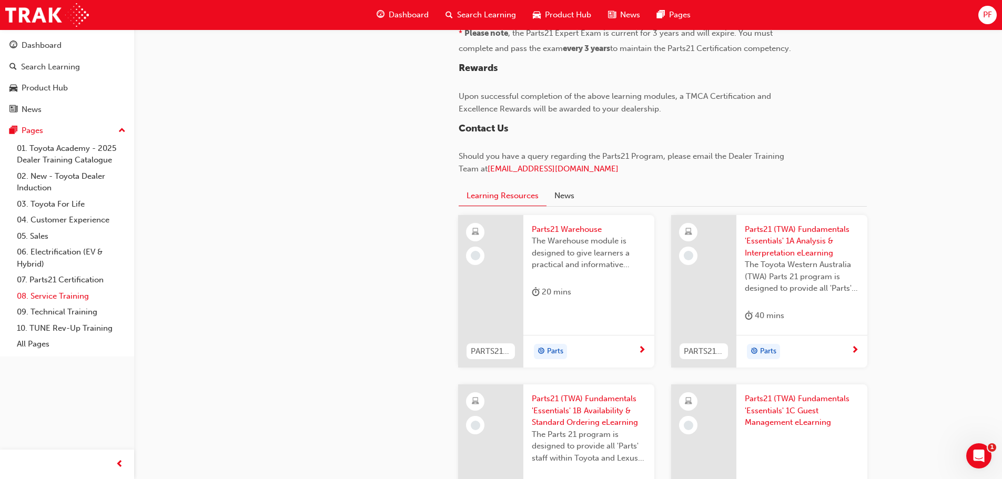
click at [61, 295] on link "08. Service Training" at bounding box center [71, 296] width 117 height 16
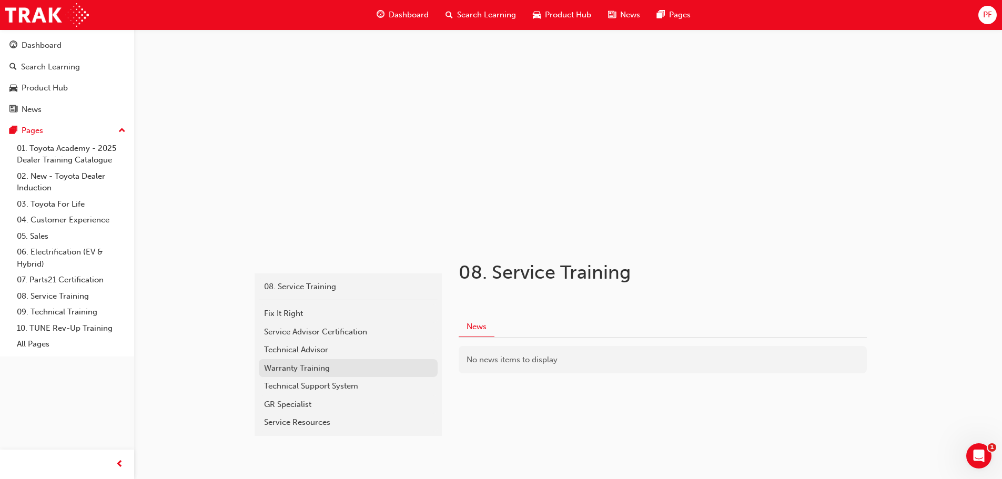
click at [302, 367] on div "Warranty Training" at bounding box center [348, 369] width 168 height 12
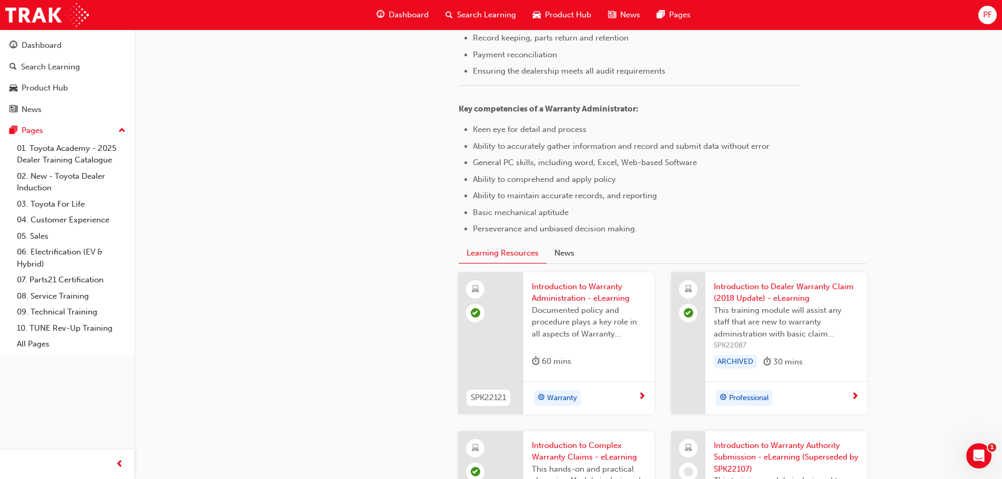
scroll to position [579, 0]
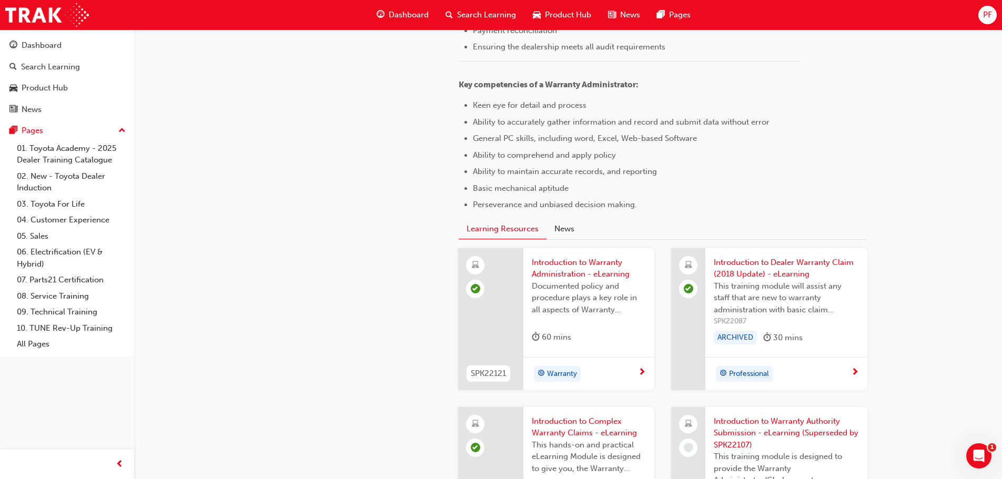
click at [586, 268] on span "Introduction to Warranty Administration - eLearning" at bounding box center [589, 269] width 114 height 24
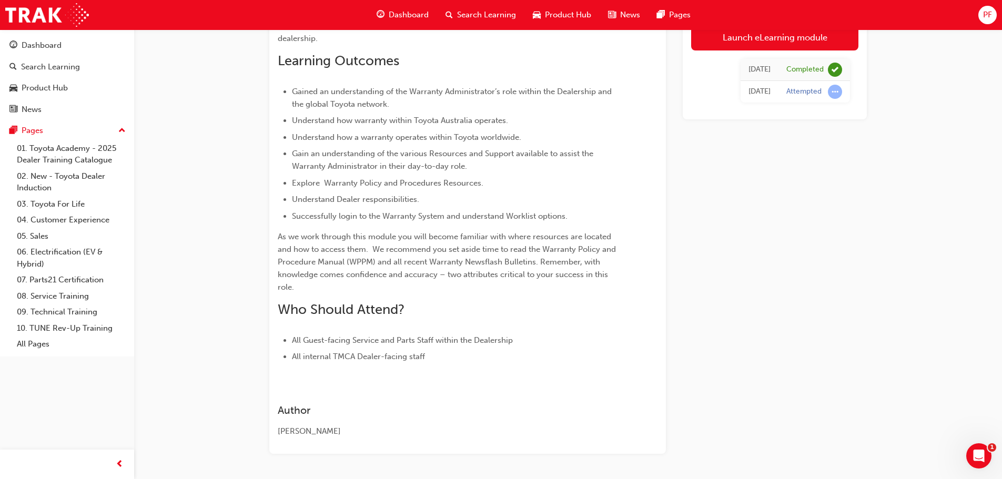
scroll to position [158, 0]
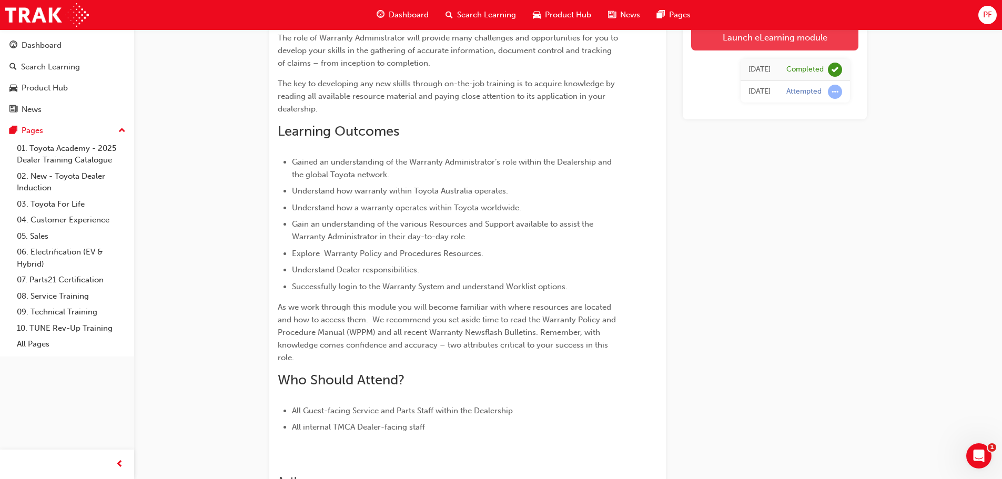
click at [805, 34] on link "Launch eLearning module" at bounding box center [774, 37] width 167 height 26
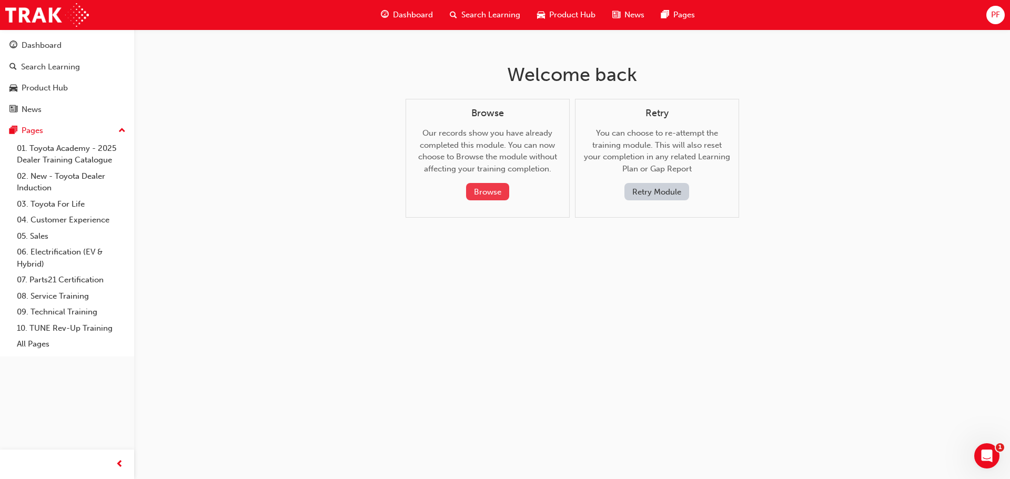
click at [470, 188] on button "Browse" at bounding box center [487, 191] width 43 height 17
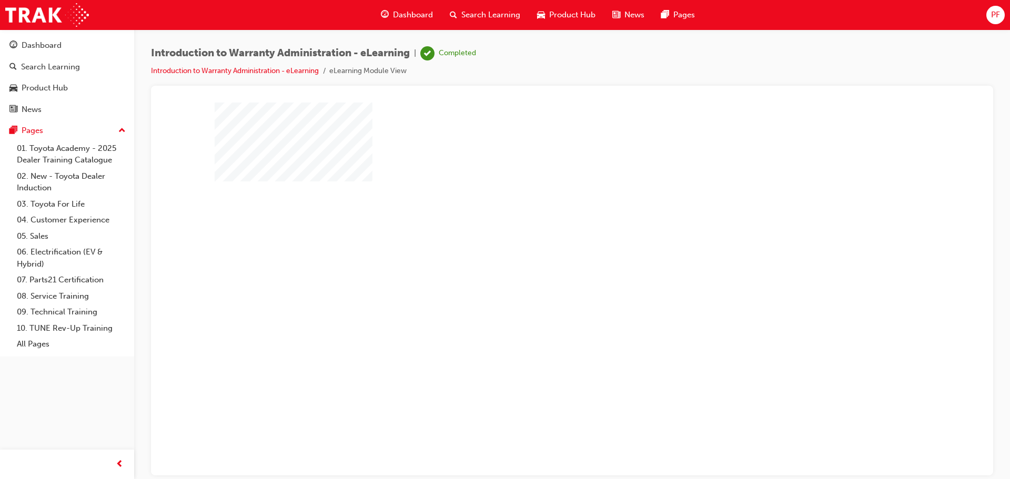
click at [542, 258] on div "play" at bounding box center [542, 258] width 0 height 0
